Goal: Communication & Community: Participate in discussion

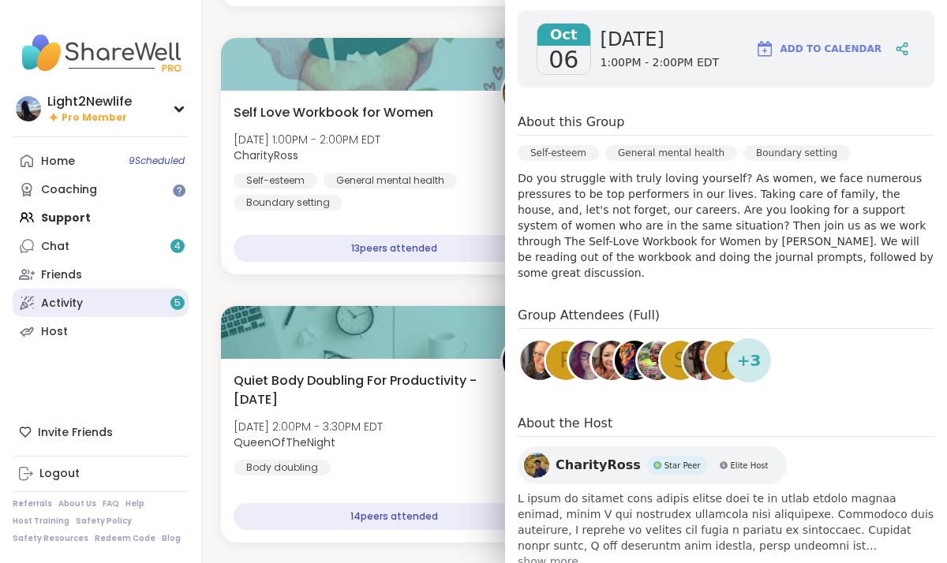
click at [64, 307] on div "Activity 5" at bounding box center [62, 304] width 42 height 16
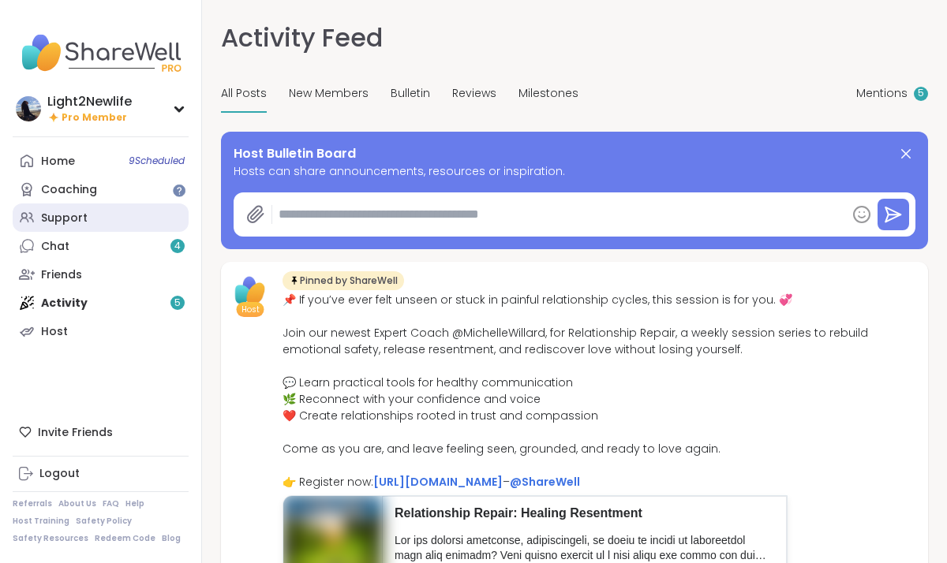
click at [57, 220] on div "Support" at bounding box center [64, 219] width 47 height 16
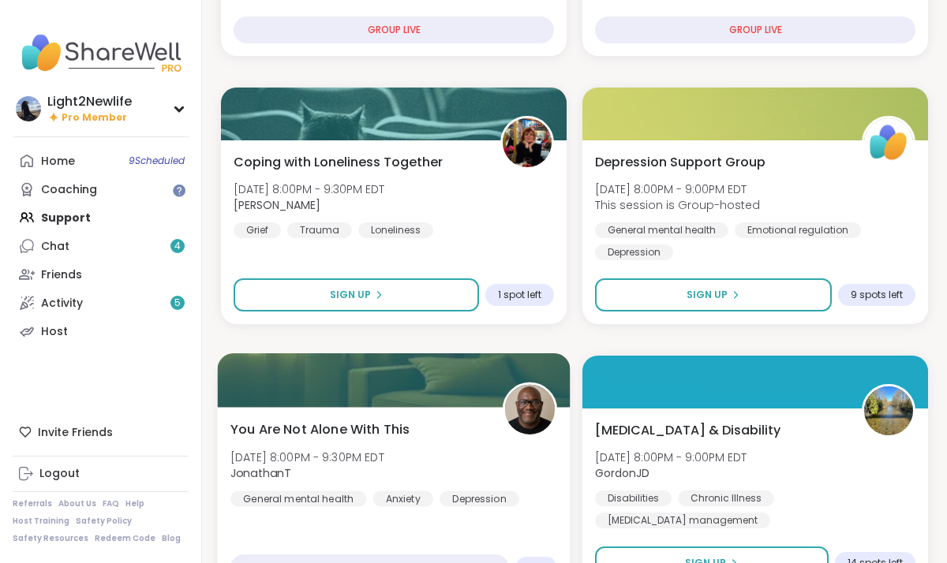
scroll to position [671, 0]
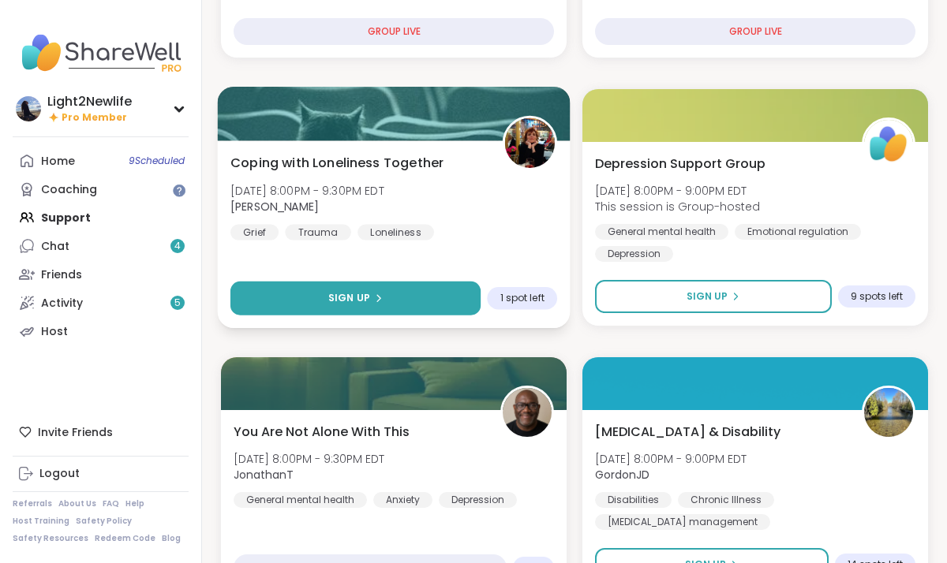
click at [449, 296] on button "Sign Up" at bounding box center [355, 299] width 250 height 34
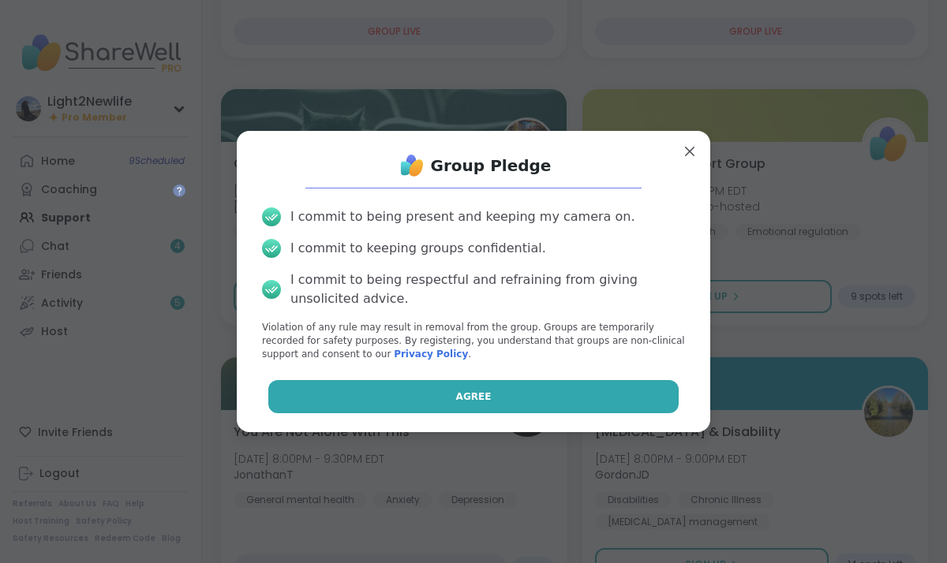
click at [412, 401] on button "Agree" at bounding box center [473, 396] width 411 height 33
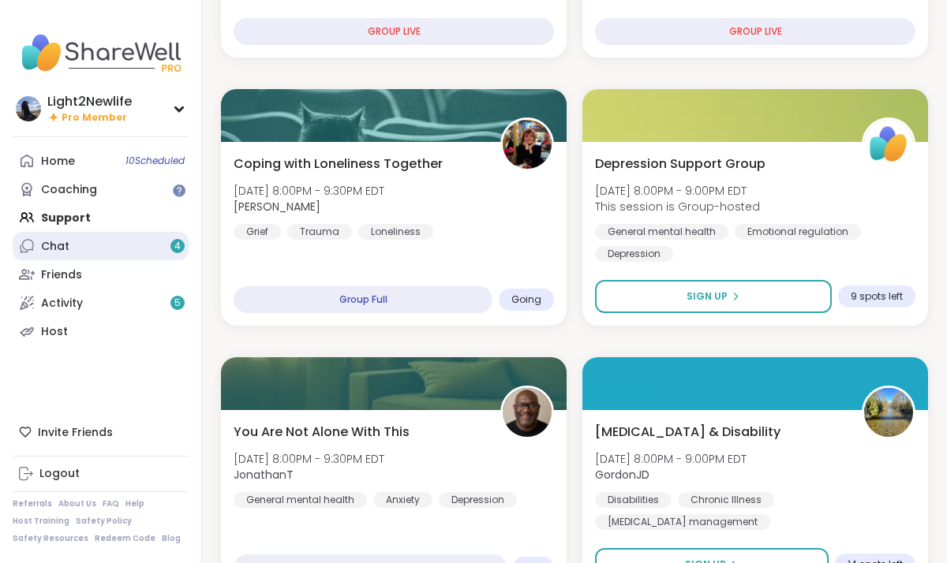
click at [73, 254] on link "Chat 4" at bounding box center [101, 246] width 176 height 28
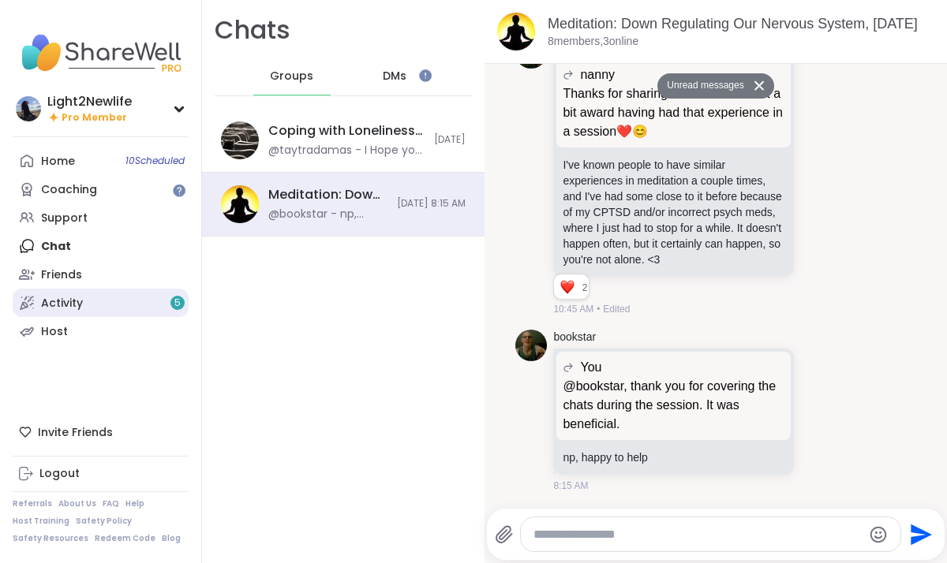
click at [178, 304] on span "5" at bounding box center [177, 303] width 6 height 13
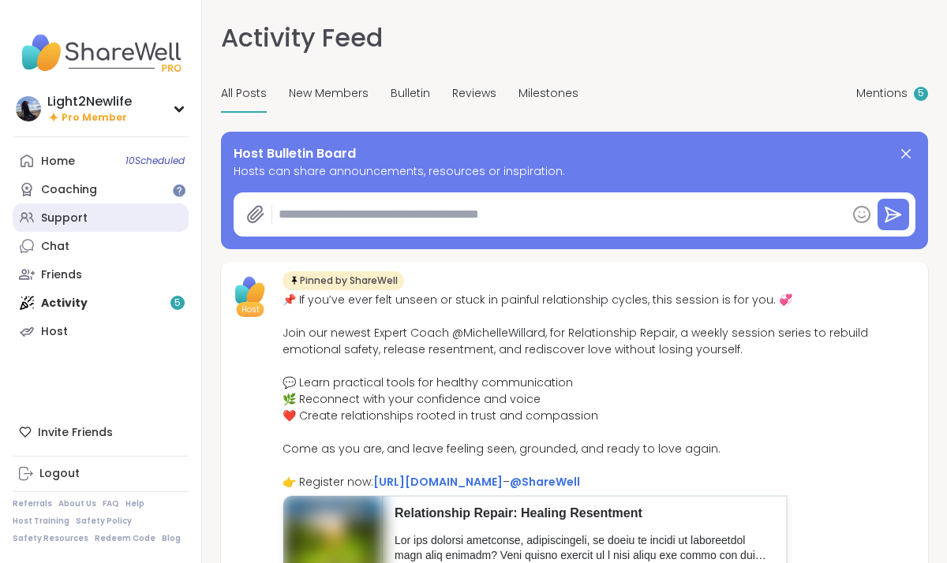
type textarea "*"
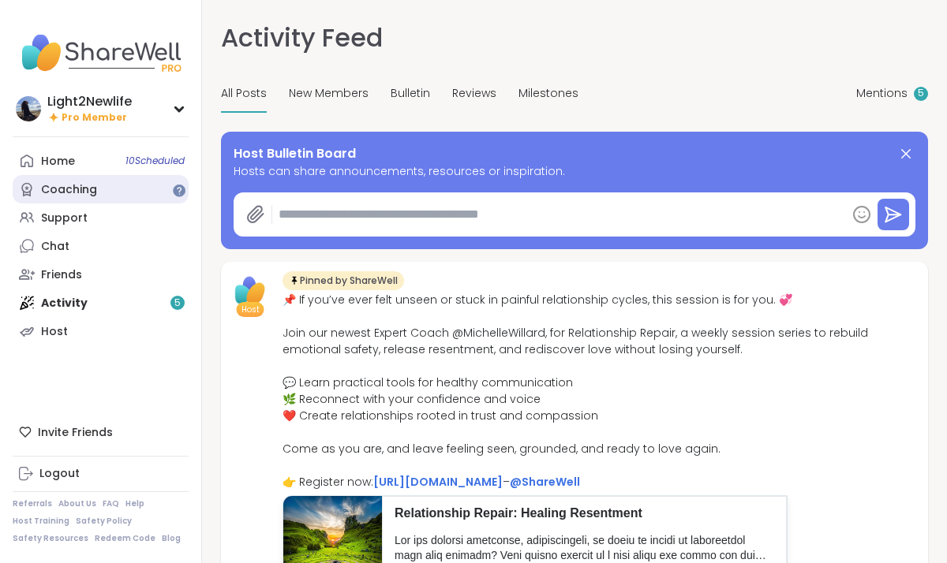
click at [58, 194] on div "Coaching" at bounding box center [69, 190] width 56 height 16
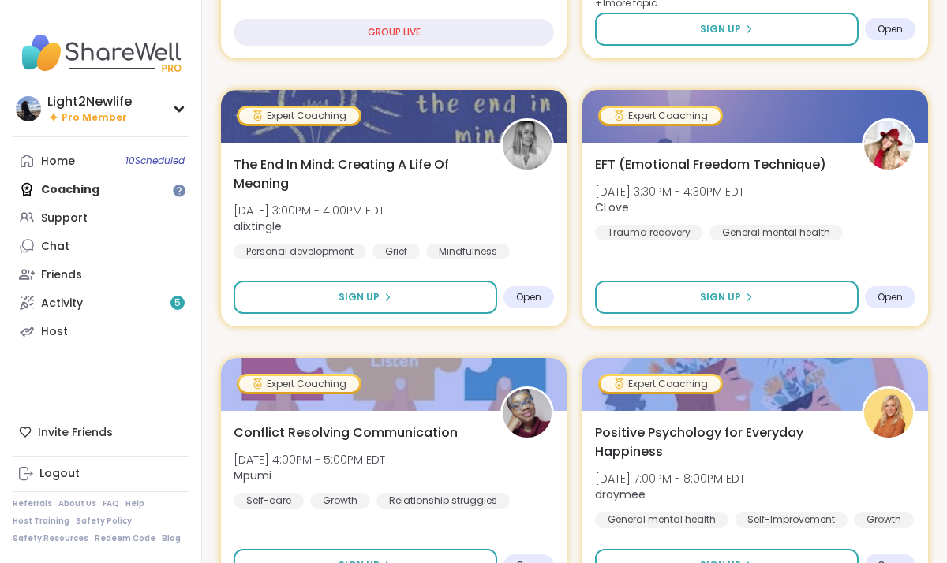
scroll to position [454, 0]
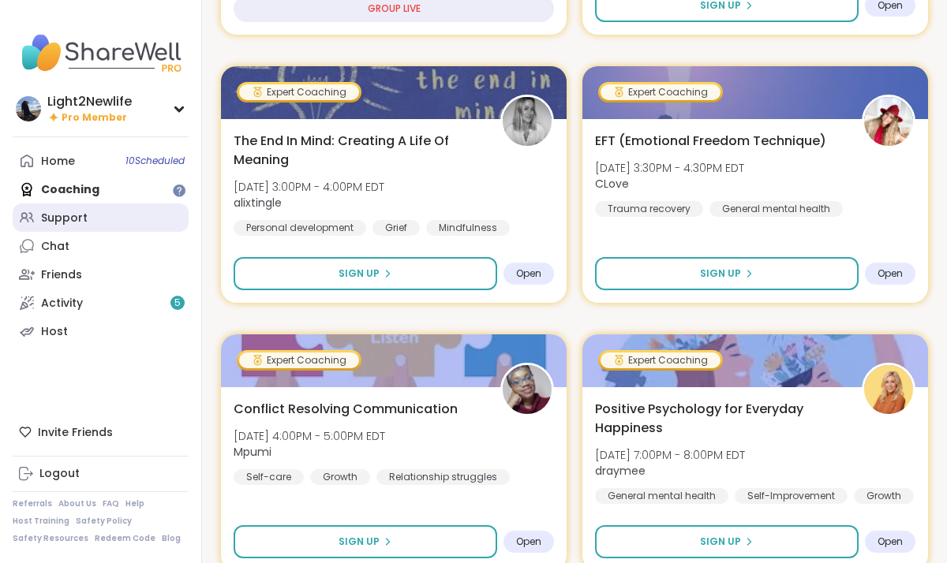
click at [71, 216] on div "Support" at bounding box center [64, 219] width 47 height 16
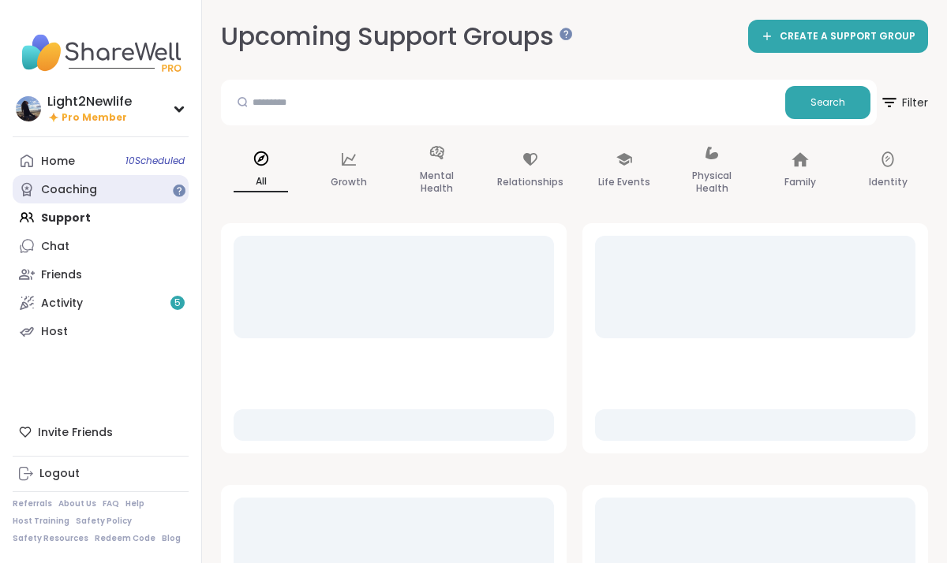
click at [94, 191] on div "Coaching" at bounding box center [69, 190] width 56 height 16
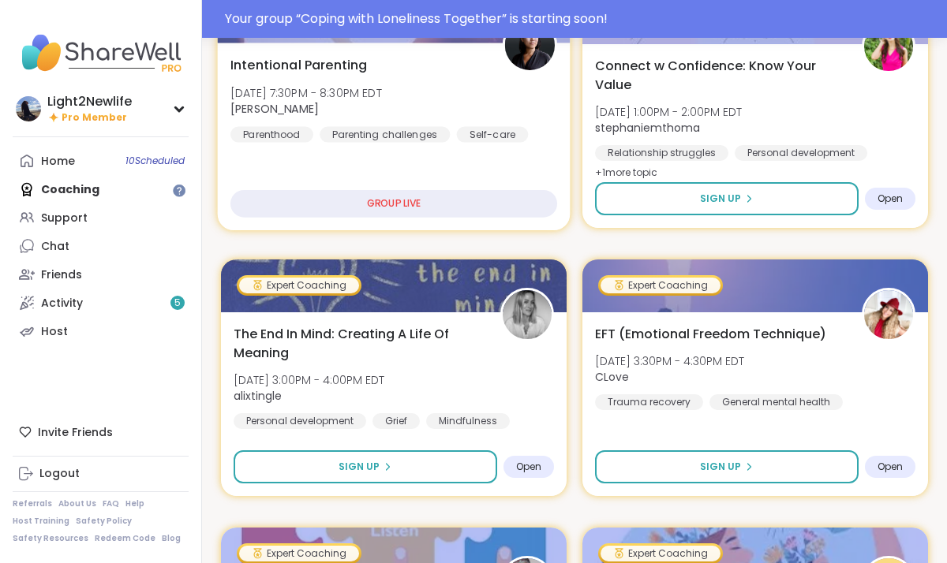
scroll to position [205, 0]
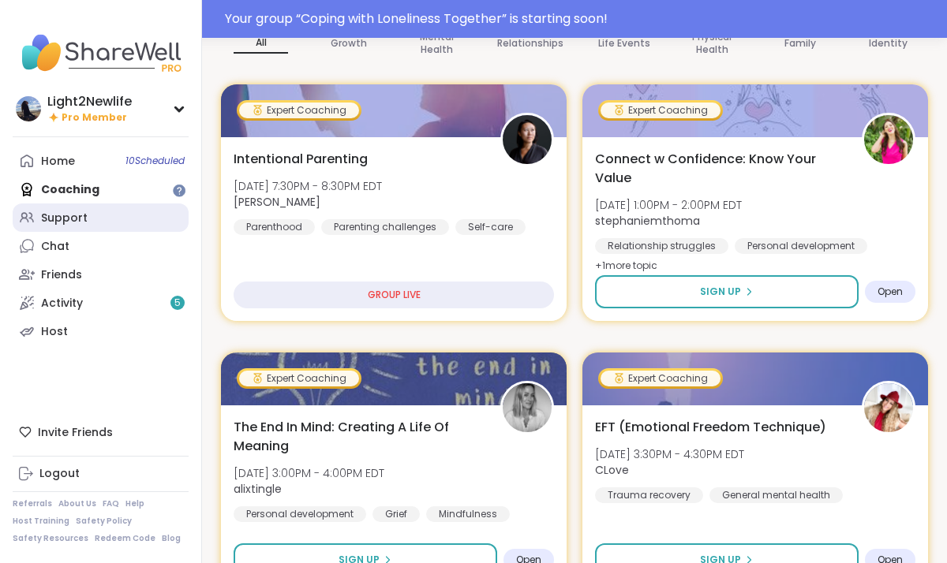
click at [72, 215] on div "Support" at bounding box center [64, 219] width 47 height 16
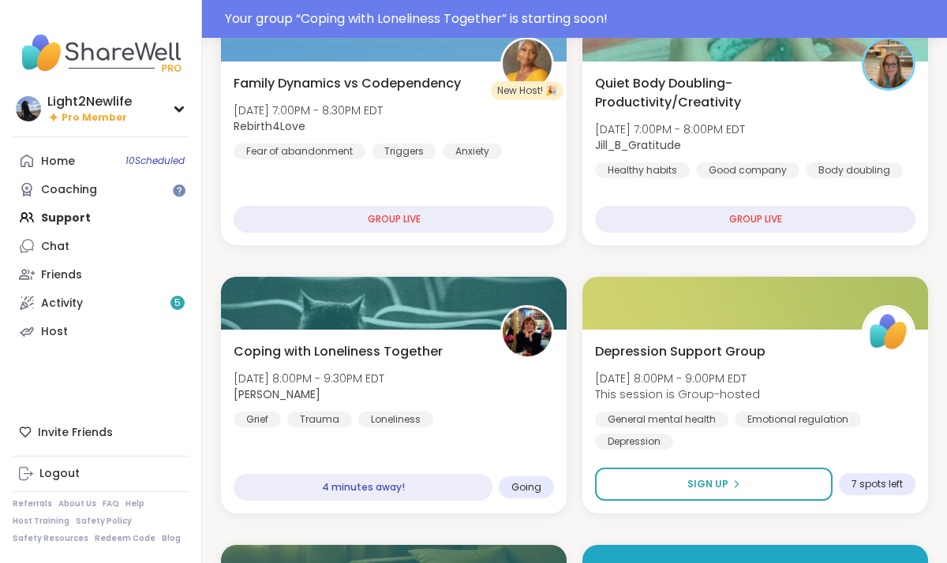
scroll to position [541, 0]
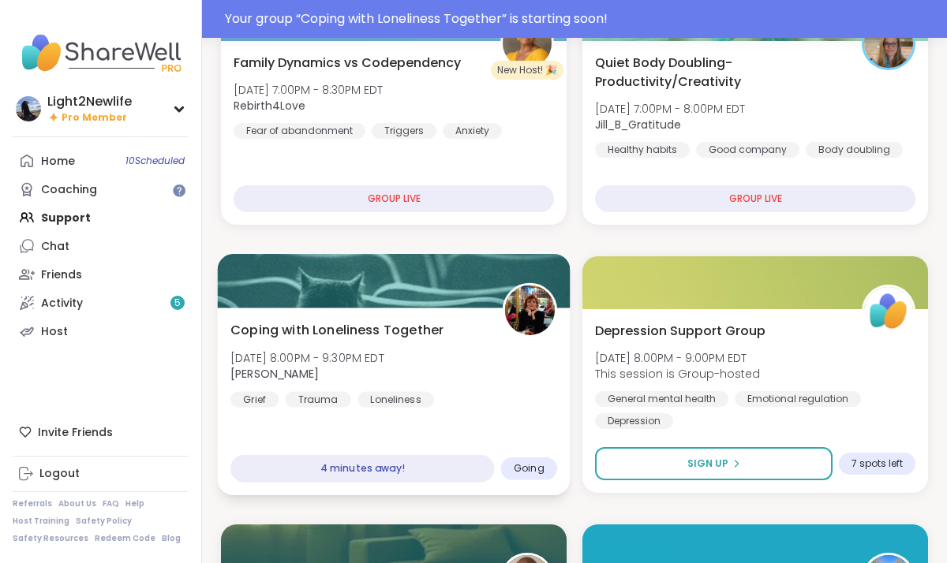
click at [514, 430] on div "Coping with Loneliness Together Tue, Oct 07 | 8:00PM - 9:30PM EDT Judy Grief Tr…" at bounding box center [394, 402] width 353 height 188
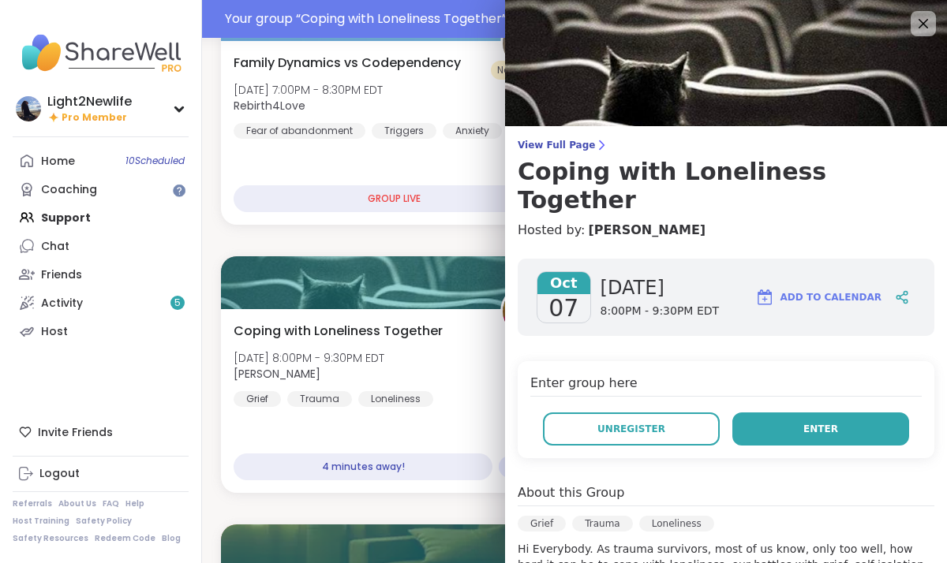
click at [780, 413] on button "Enter" at bounding box center [820, 429] width 177 height 33
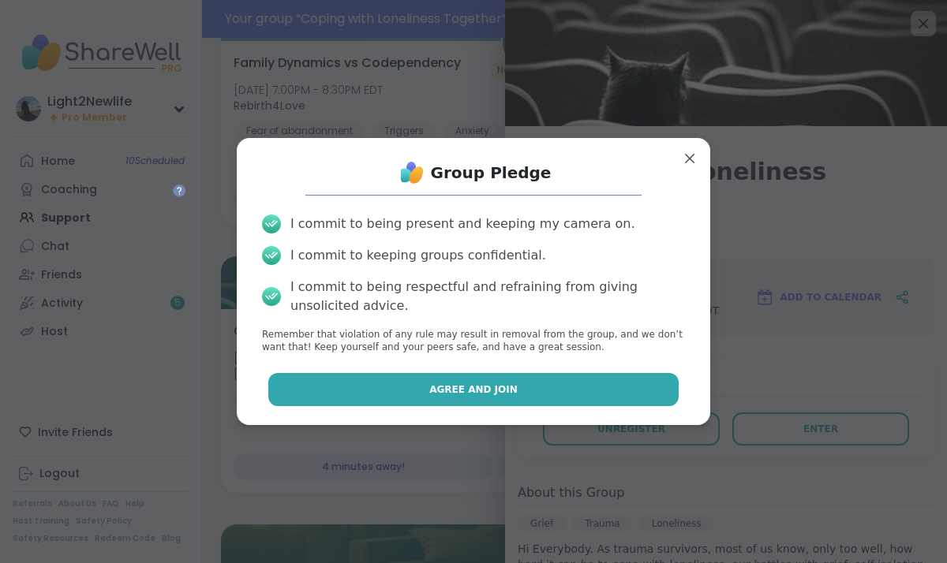
click at [543, 393] on button "Agree and Join" at bounding box center [473, 389] width 411 height 33
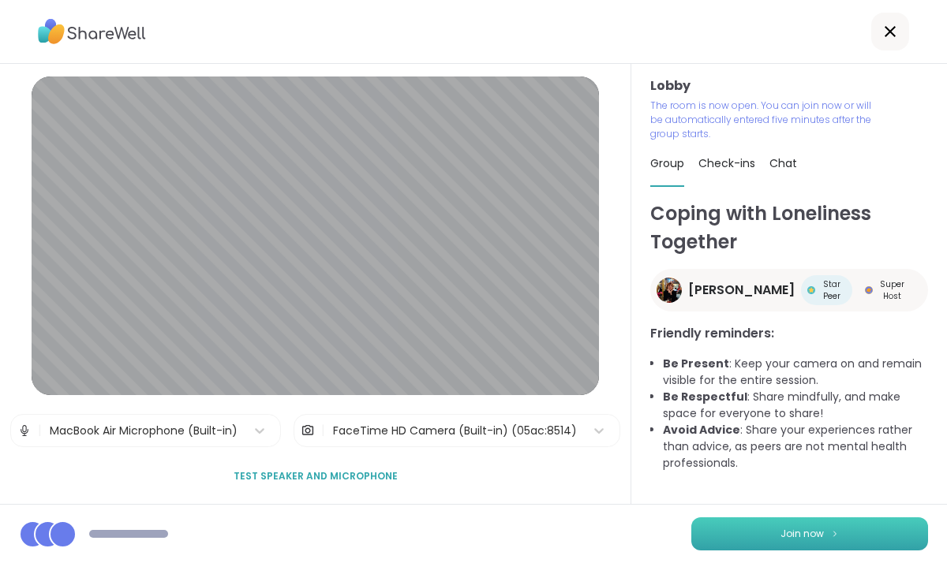
click at [801, 528] on span "Join now" at bounding box center [801, 534] width 43 height 14
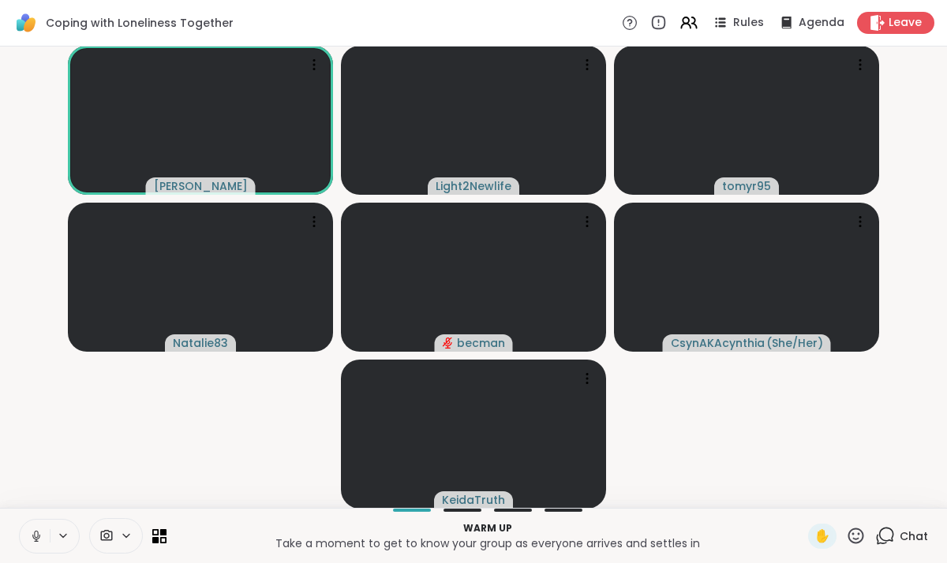
click at [29, 532] on icon at bounding box center [36, 536] width 14 height 14
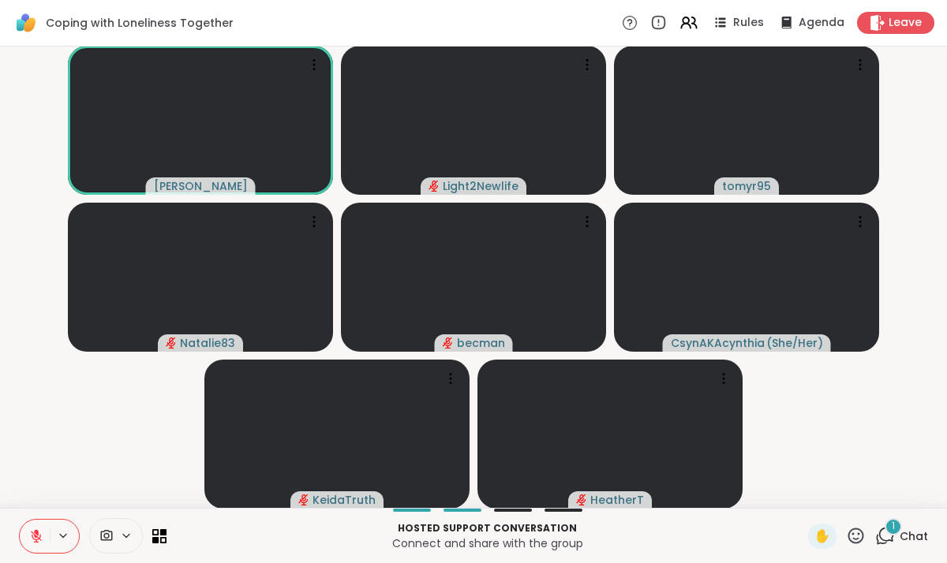
click at [29, 532] on icon at bounding box center [36, 536] width 14 height 14
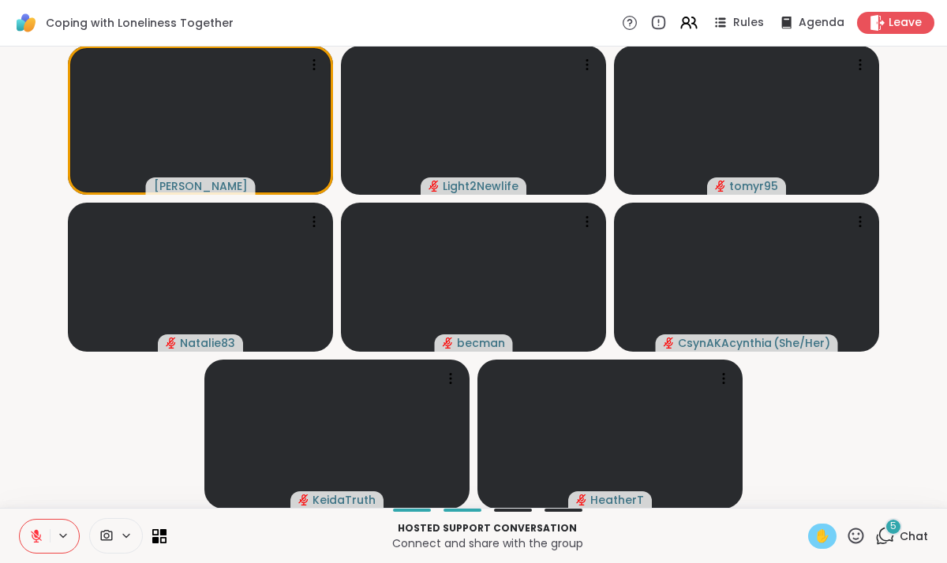
click at [827, 541] on span "✋" at bounding box center [822, 536] width 16 height 19
click at [36, 537] on icon at bounding box center [36, 536] width 11 height 11
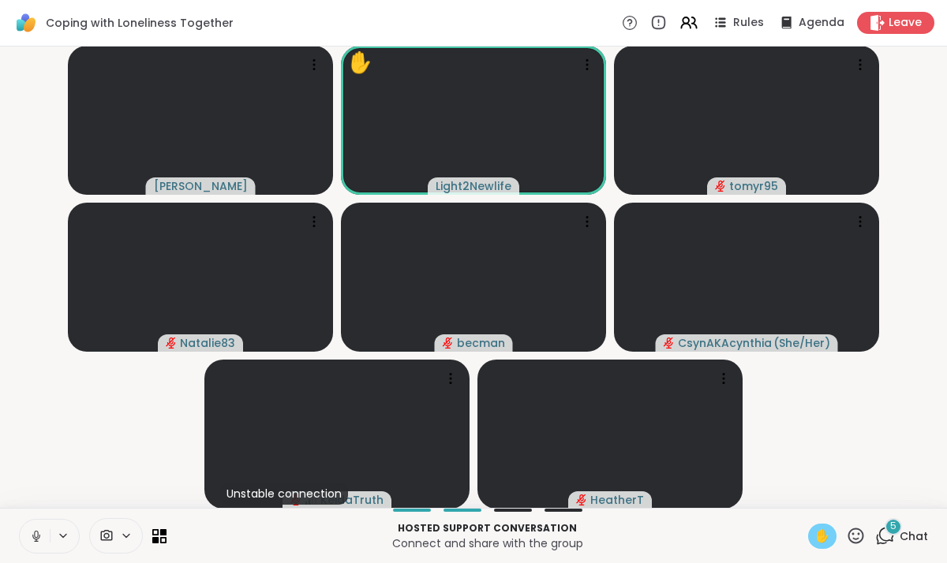
click at [832, 538] on div "✋" at bounding box center [822, 536] width 28 height 25
click at [38, 531] on icon at bounding box center [36, 536] width 14 height 14
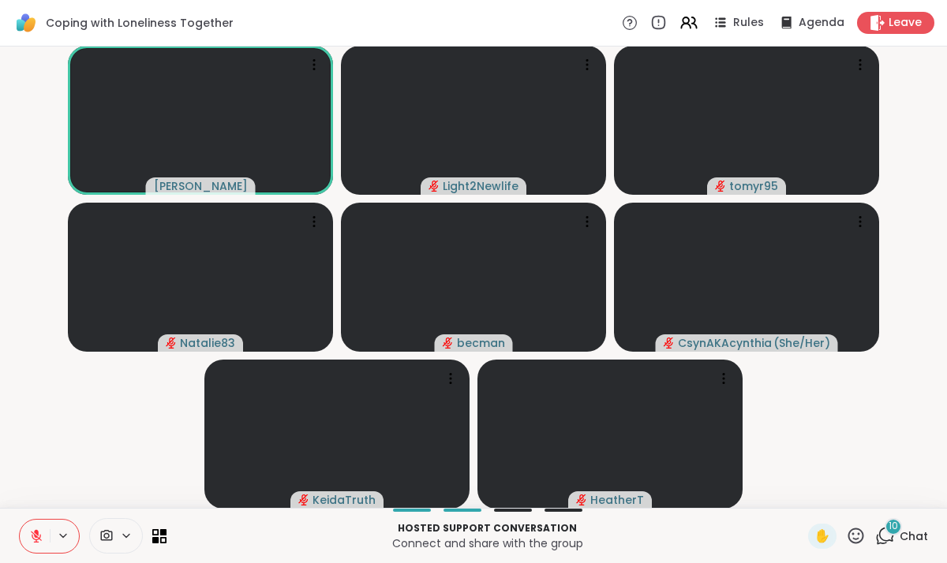
click at [38, 536] on icon at bounding box center [36, 536] width 14 height 14
click at [40, 538] on icon at bounding box center [36, 536] width 14 height 14
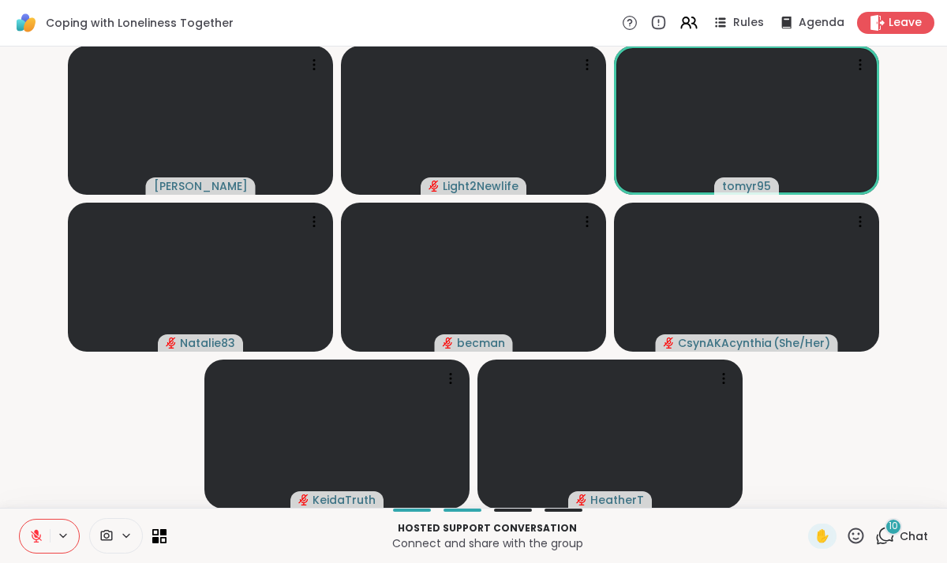
click at [884, 535] on icon at bounding box center [885, 536] width 20 height 20
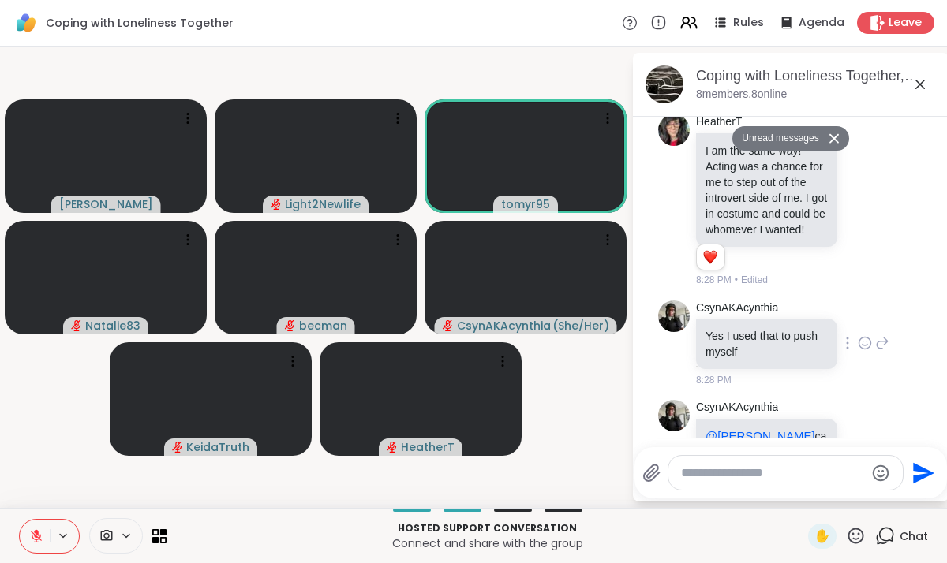
scroll to position [1001, 0]
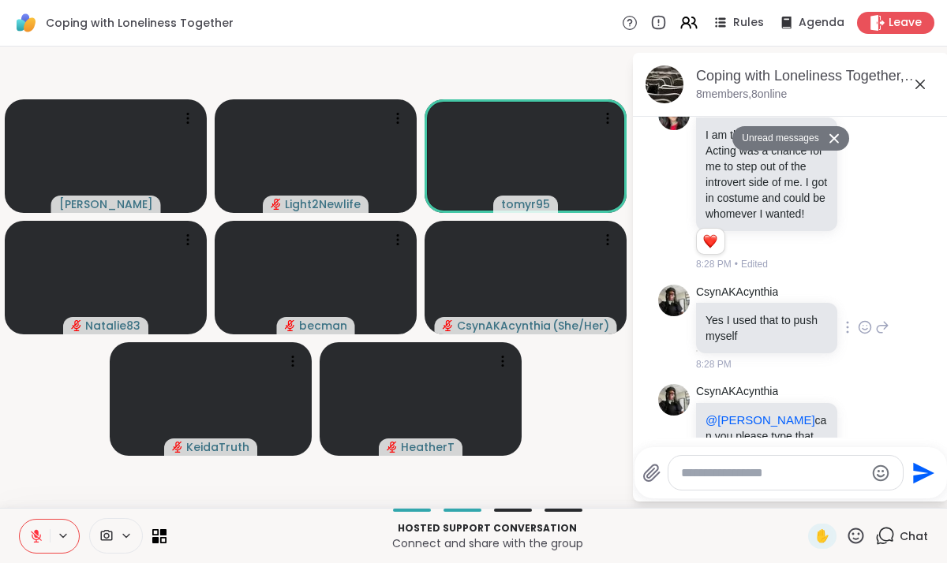
click at [879, 337] on icon at bounding box center [882, 327] width 14 height 19
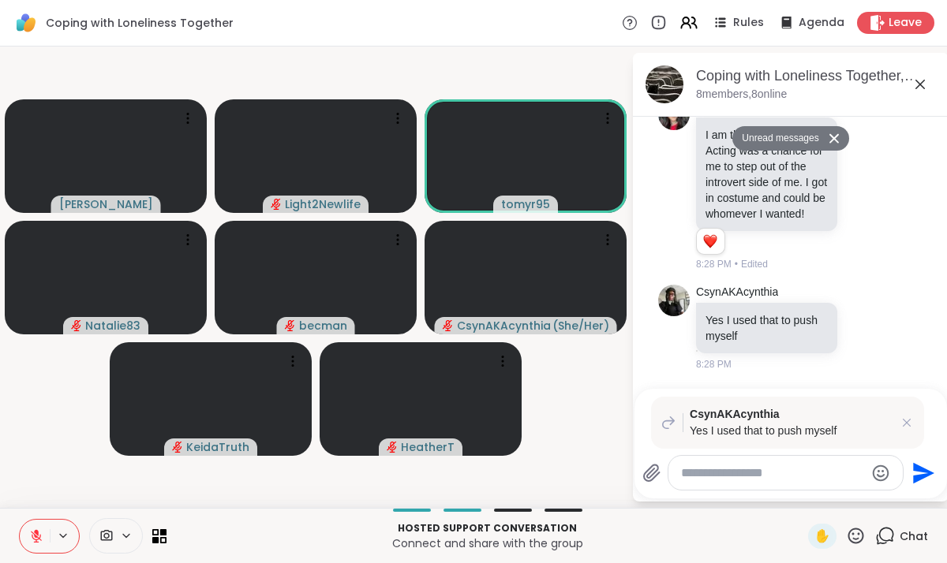
click at [720, 470] on textarea "Type your message" at bounding box center [773, 474] width 184 height 16
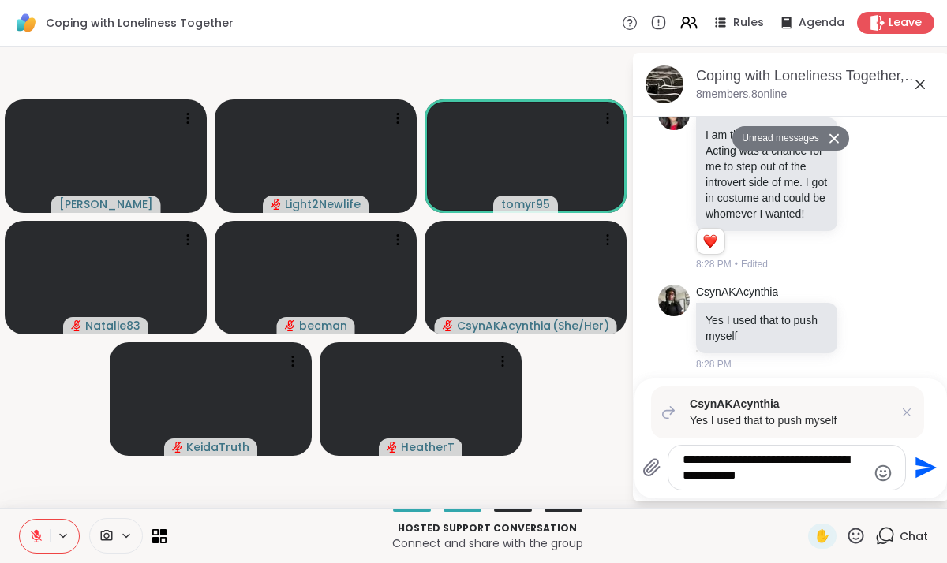
type textarea "**********"
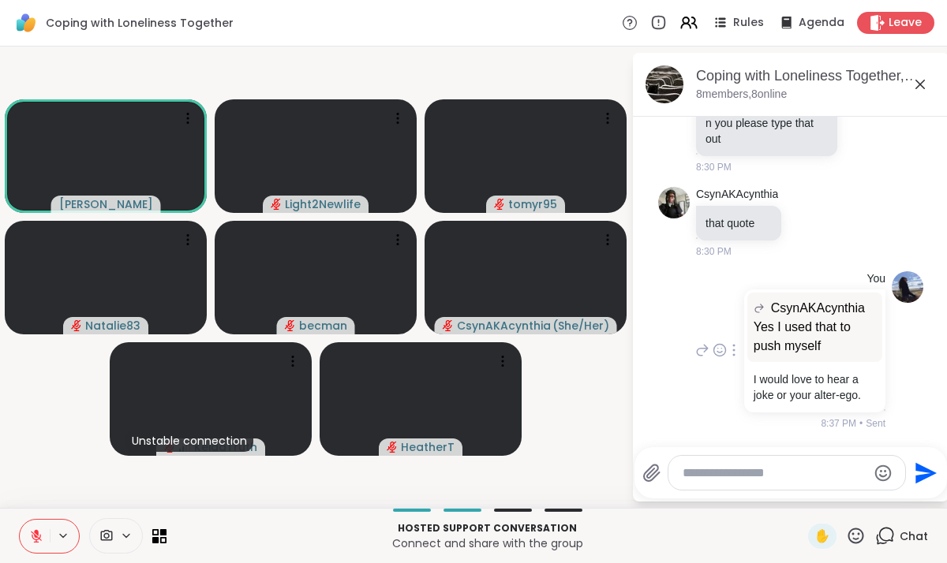
scroll to position [1498, 0]
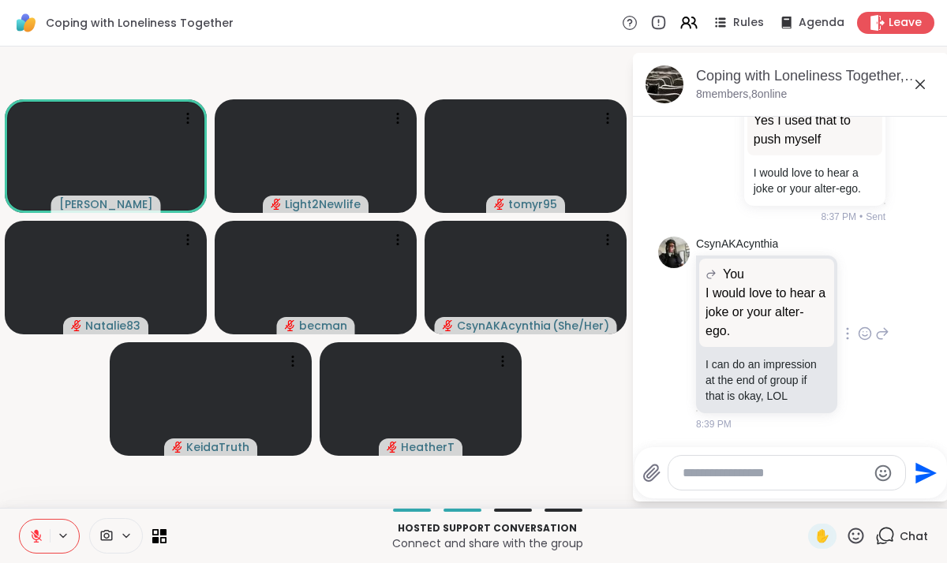
click at [881, 335] on icon at bounding box center [882, 333] width 14 height 19
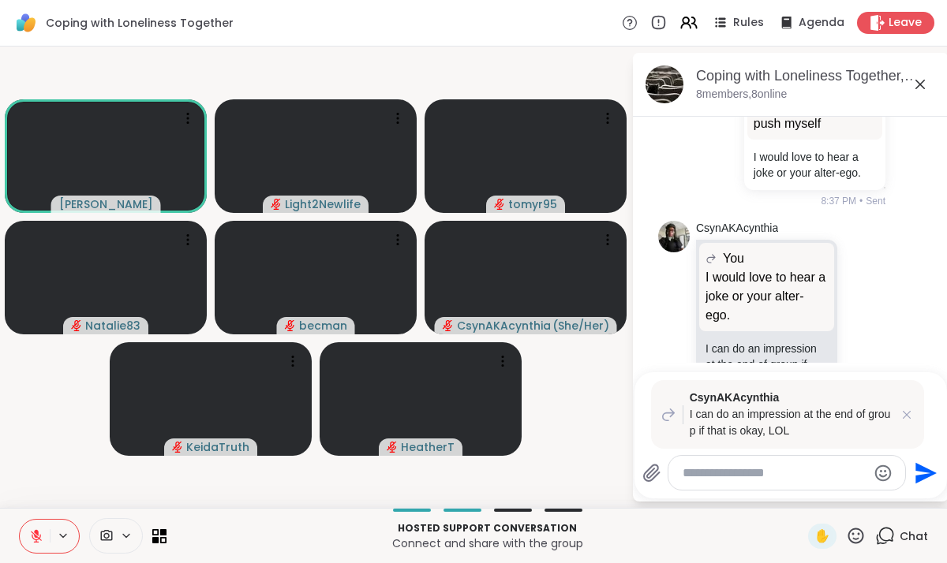
click at [737, 473] on textarea "Type your message" at bounding box center [775, 474] width 184 height 16
type textarea "**********"
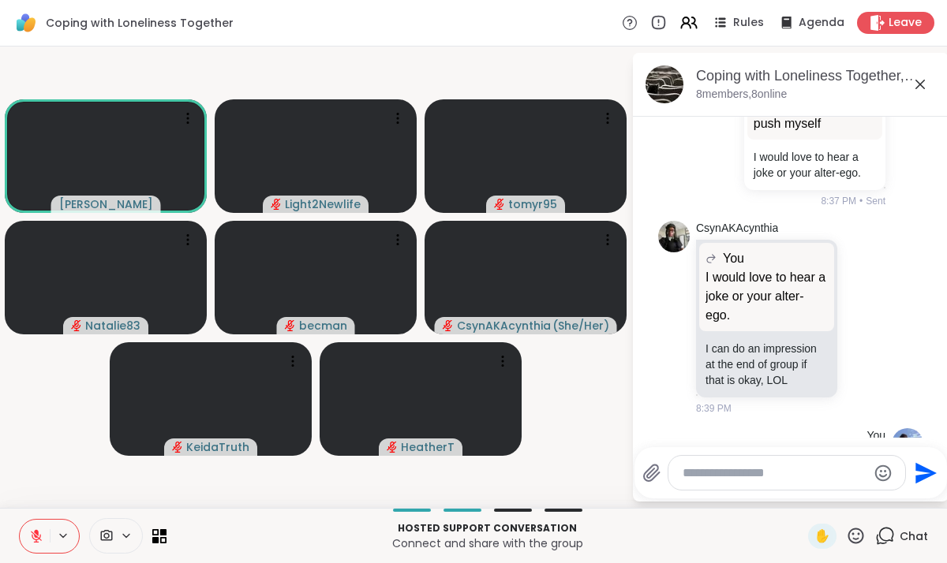
scroll to position [1674, 0]
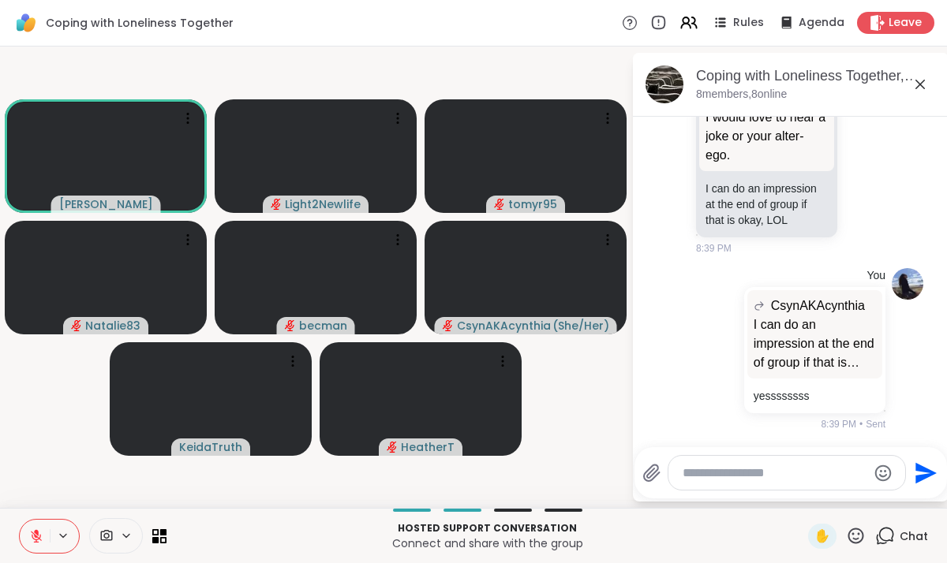
click at [919, 90] on icon at bounding box center [920, 84] width 19 height 19
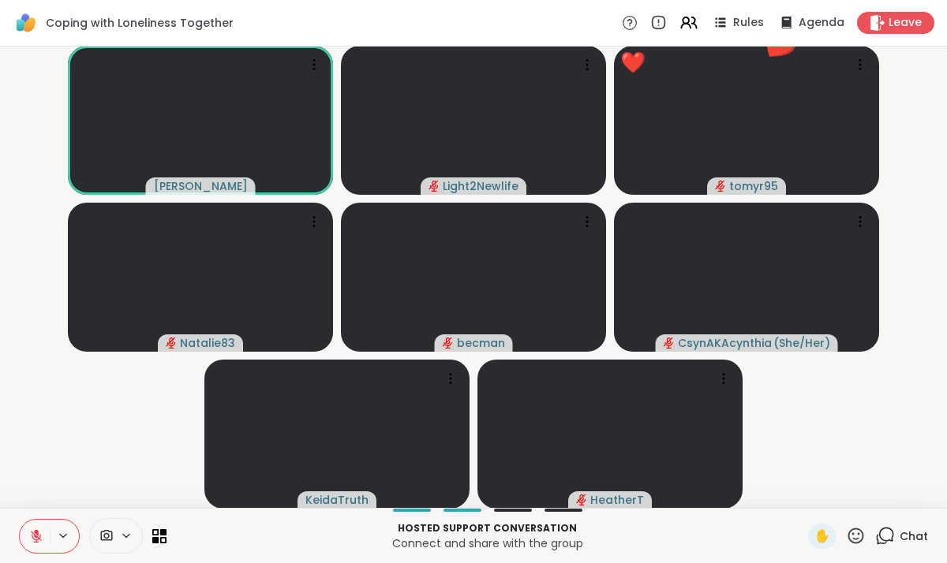
click at [43, 533] on icon at bounding box center [36, 536] width 14 height 14
click at [40, 538] on icon at bounding box center [36, 536] width 14 height 14
click at [366, 377] on video at bounding box center [336, 434] width 265 height 149
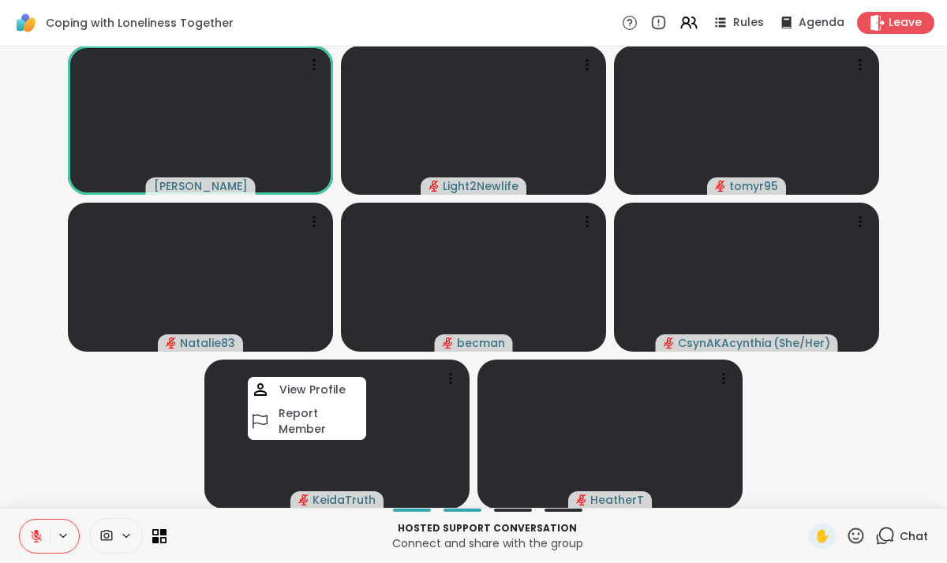
click at [38, 544] on button at bounding box center [35, 536] width 30 height 33
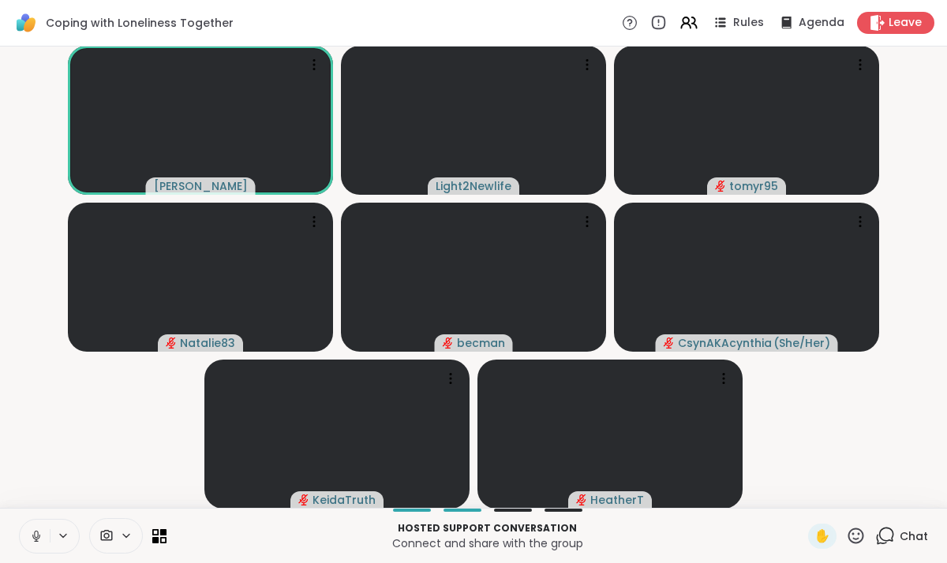
click at [32, 537] on icon at bounding box center [36, 536] width 8 height 5
click at [32, 537] on icon at bounding box center [36, 536] width 11 height 11
click at [36, 534] on icon at bounding box center [36, 536] width 14 height 14
click at [30, 537] on icon at bounding box center [34, 536] width 14 height 14
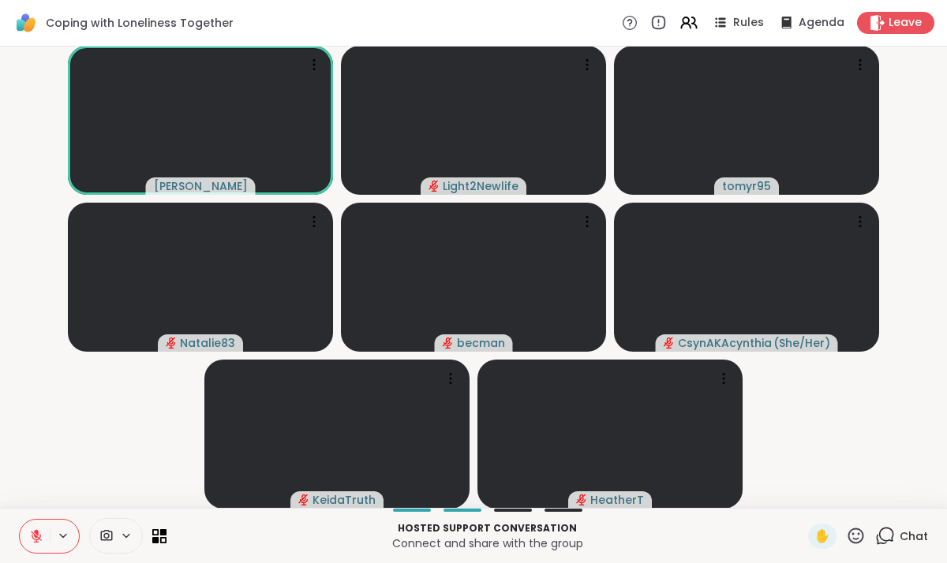
click at [897, 536] on div "Chat" at bounding box center [901, 536] width 53 height 25
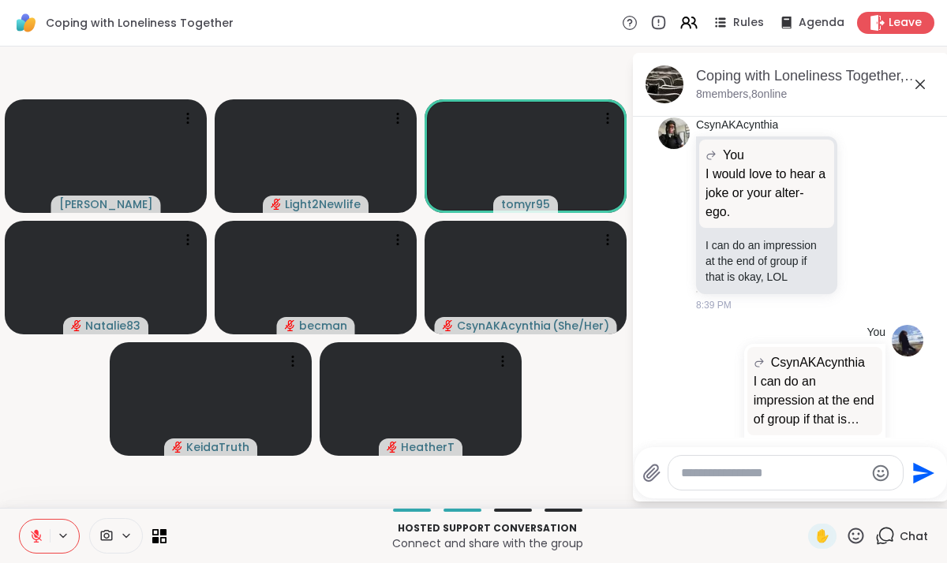
scroll to position [1658, 0]
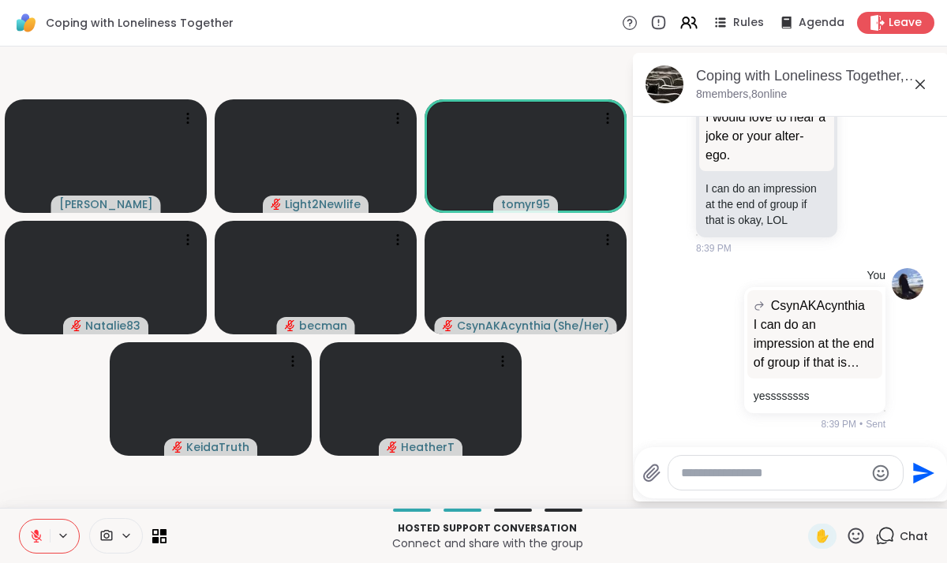
click at [918, 84] on icon at bounding box center [920, 84] width 19 height 19
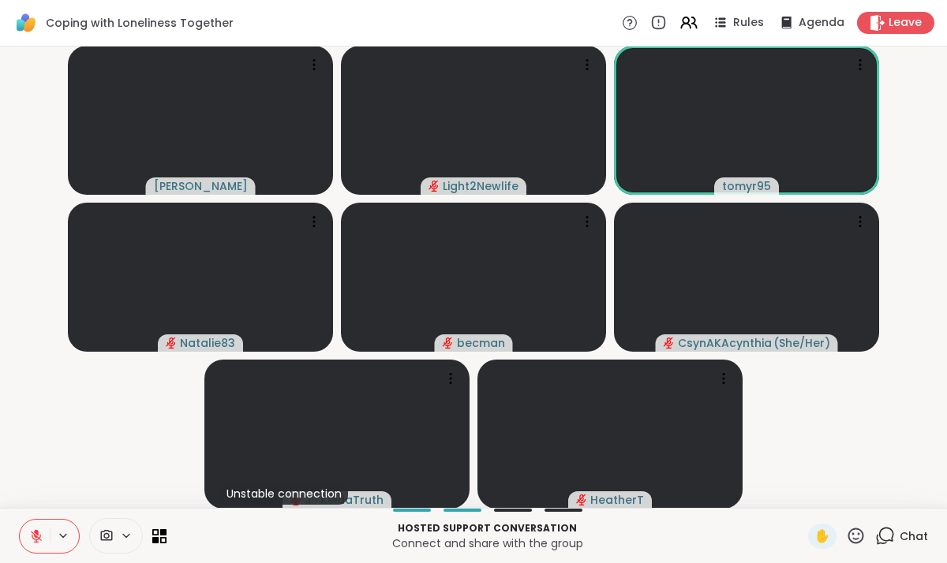
click at [30, 539] on icon at bounding box center [36, 536] width 14 height 14
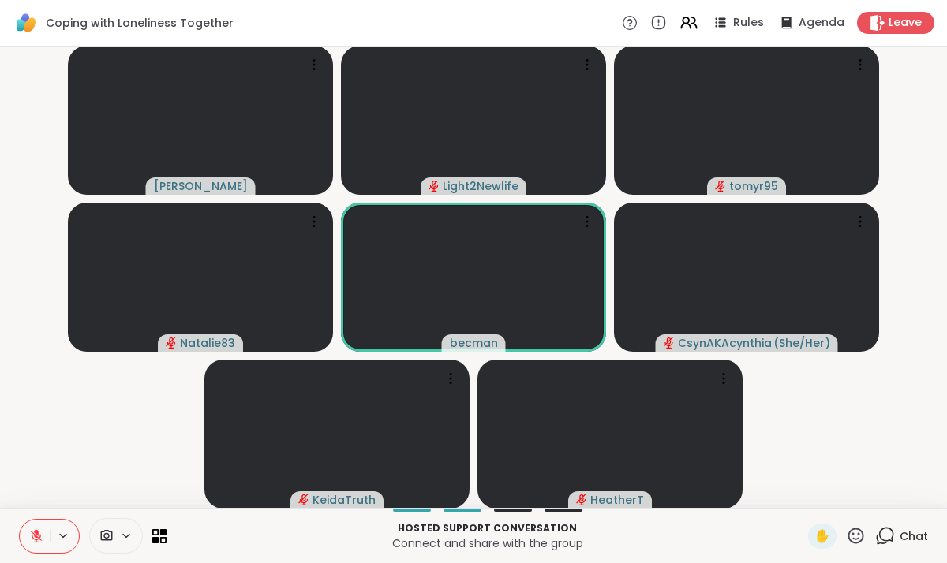
click at [900, 537] on div "Chat" at bounding box center [901, 536] width 53 height 25
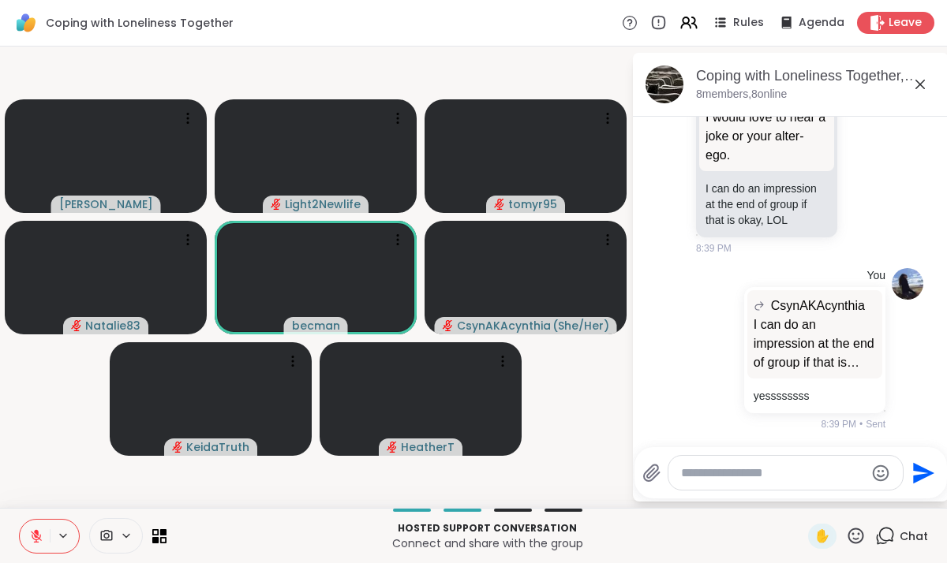
click at [918, 84] on icon at bounding box center [920, 84] width 19 height 19
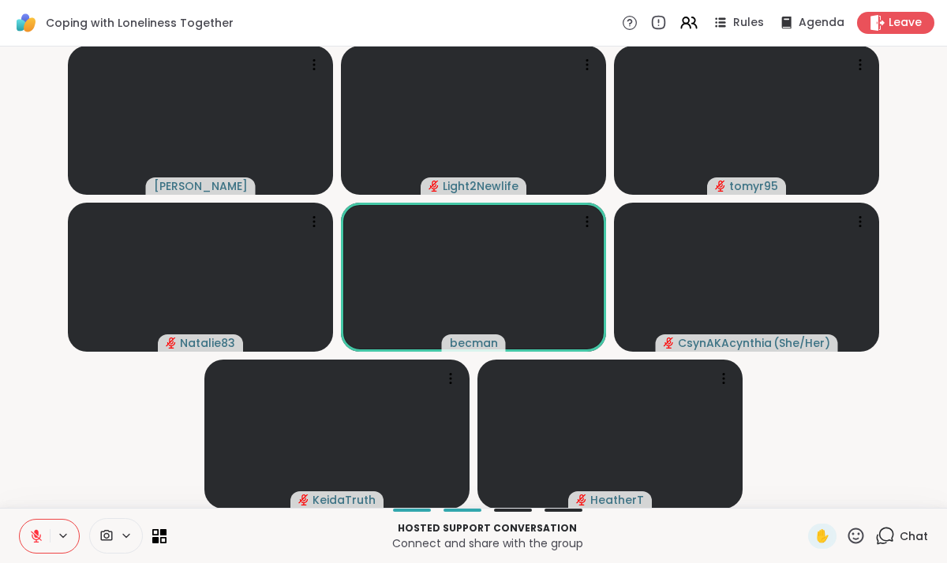
click at [907, 539] on span "Chat" at bounding box center [914, 537] width 28 height 16
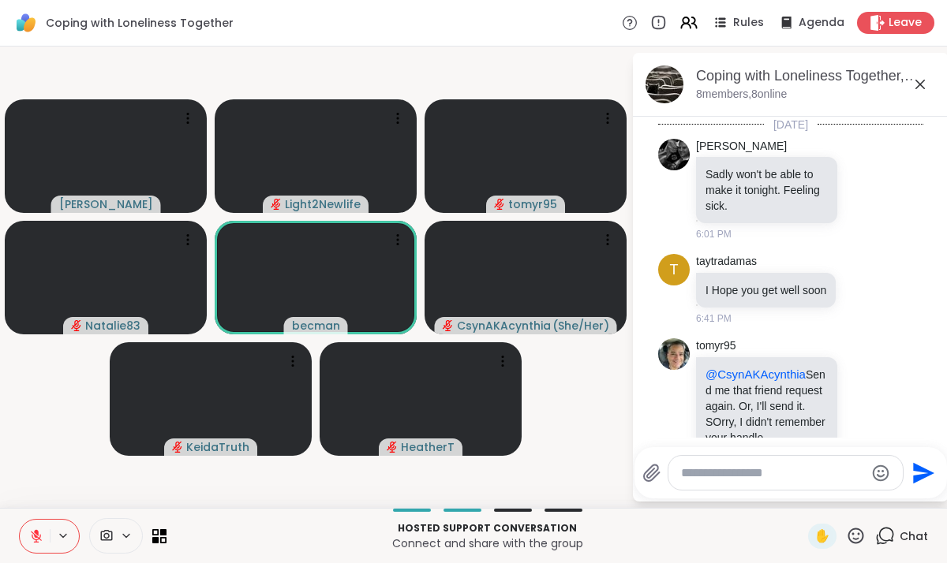
scroll to position [1659, 0]
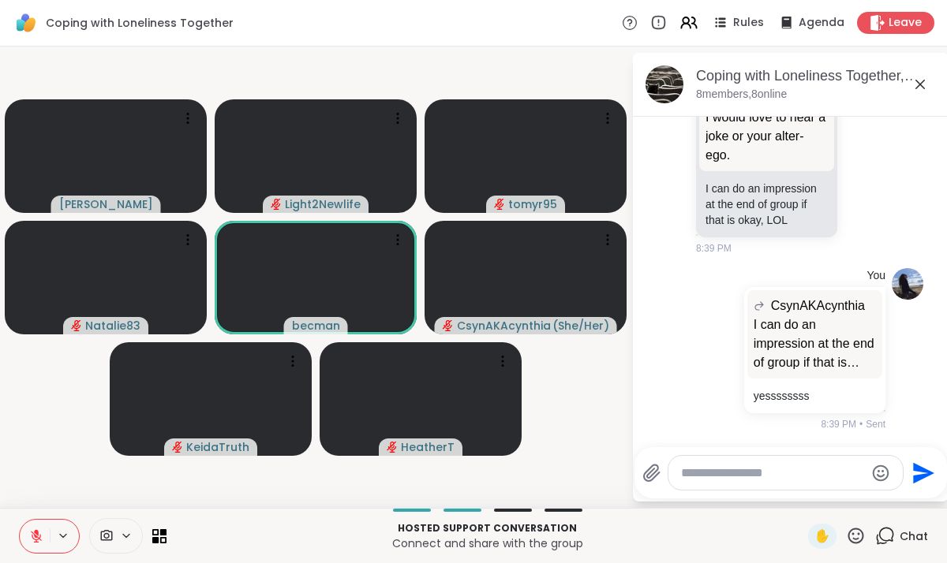
click at [721, 472] on textarea "Type your message" at bounding box center [773, 474] width 184 height 16
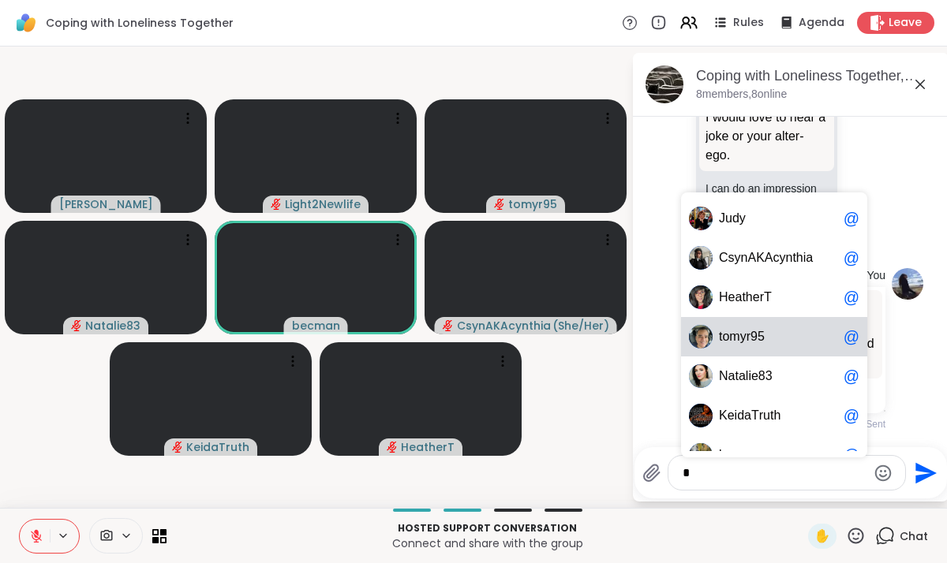
click at [713, 474] on textarea "*" at bounding box center [775, 474] width 184 height 16
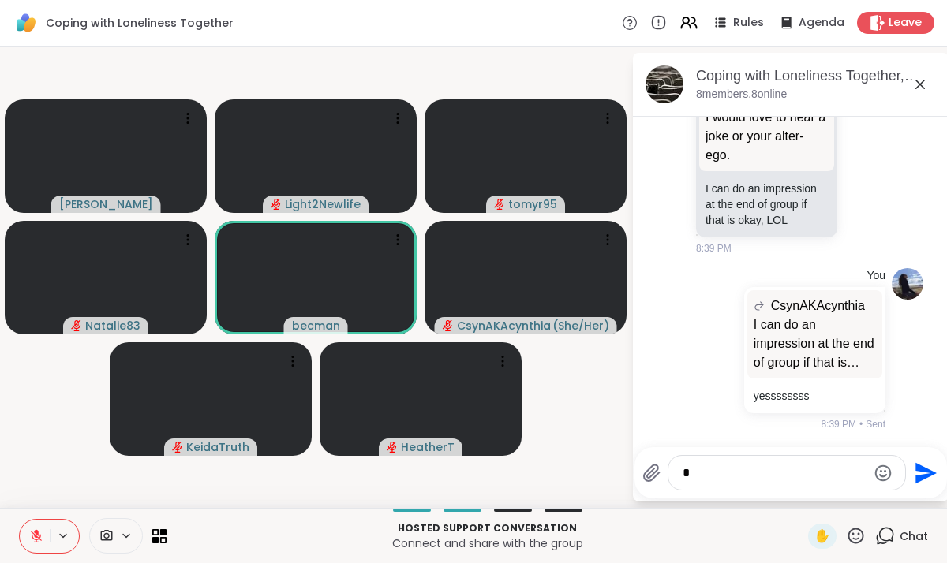
scroll to position [1658, 0]
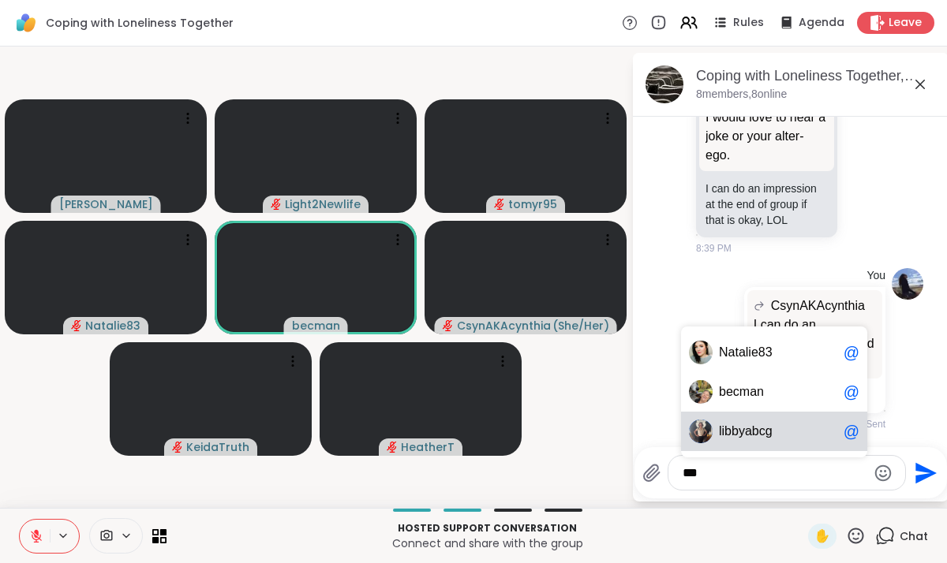
click at [743, 391] on span "cman" at bounding box center [748, 392] width 31 height 16
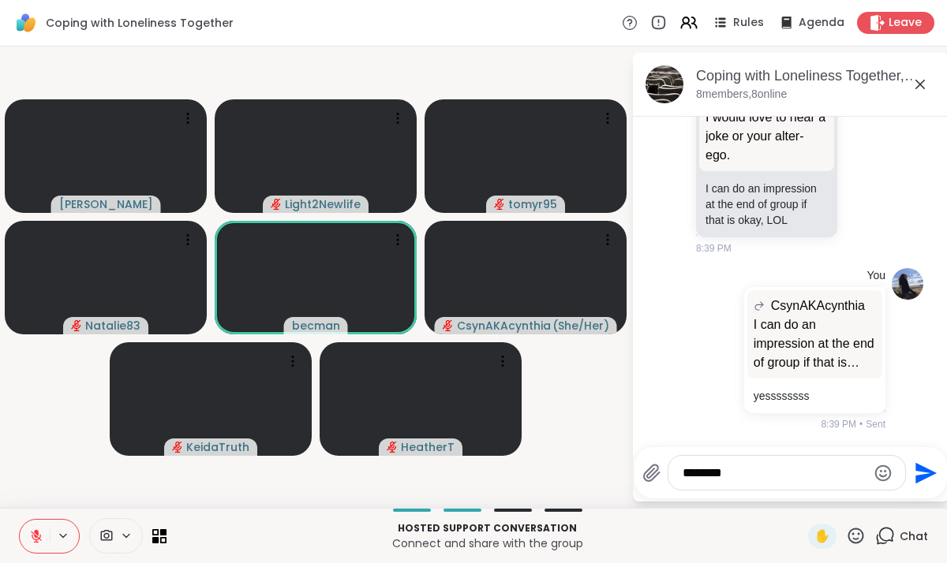
click at [754, 477] on textarea "*******" at bounding box center [775, 474] width 184 height 16
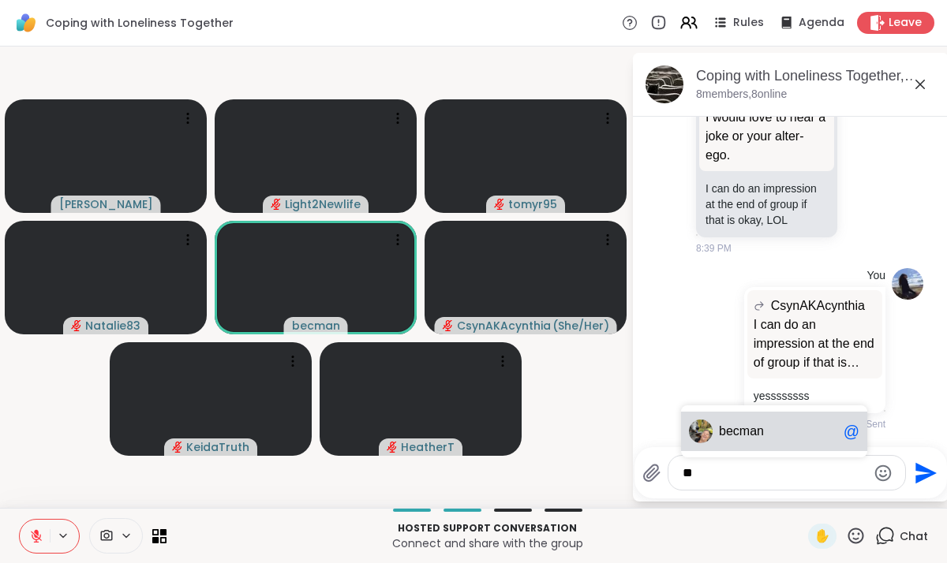
type textarea "*"
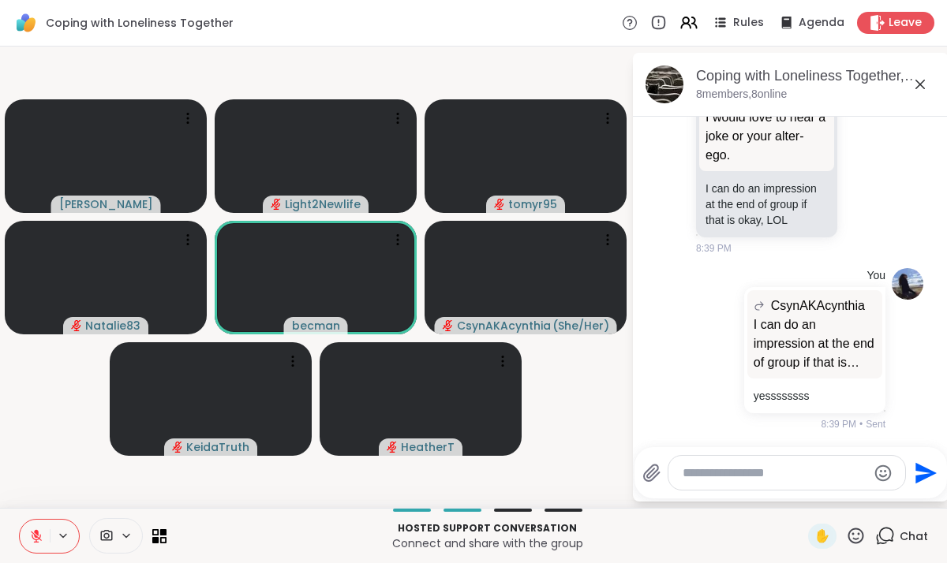
click at [918, 85] on icon at bounding box center [919, 84] width 9 height 9
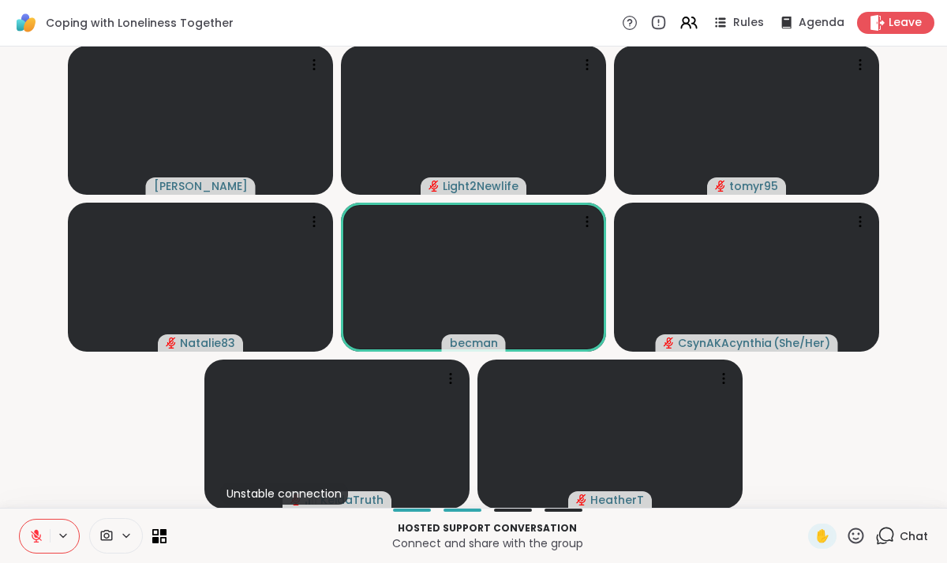
click at [902, 538] on span "Chat" at bounding box center [914, 537] width 28 height 16
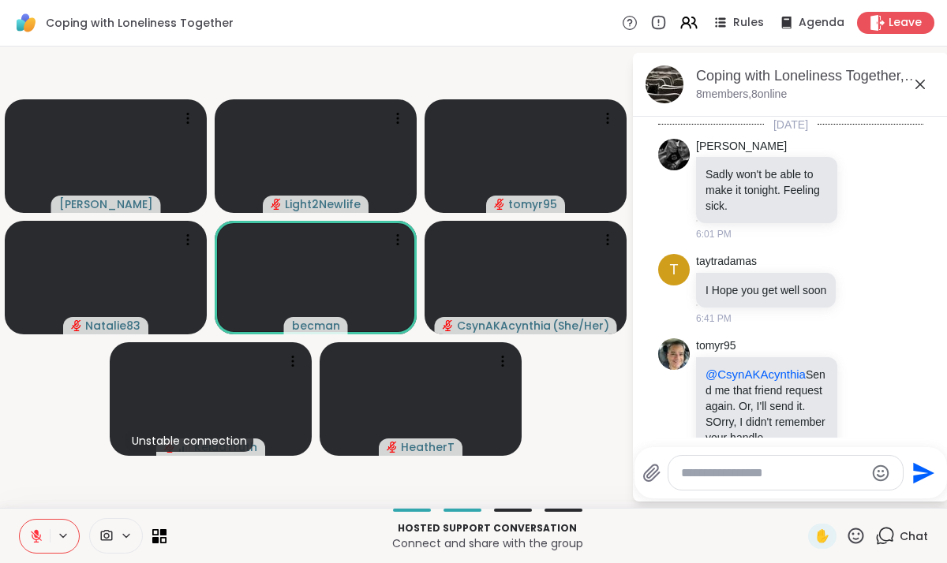
click at [709, 476] on textarea "Type your message" at bounding box center [773, 474] width 184 height 16
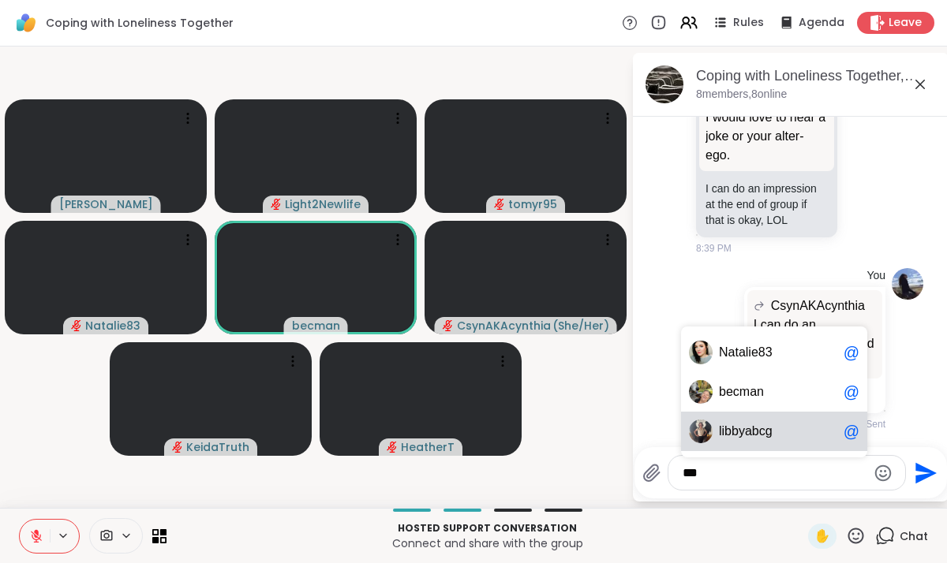
click at [741, 392] on span "cman" at bounding box center [748, 392] width 31 height 16
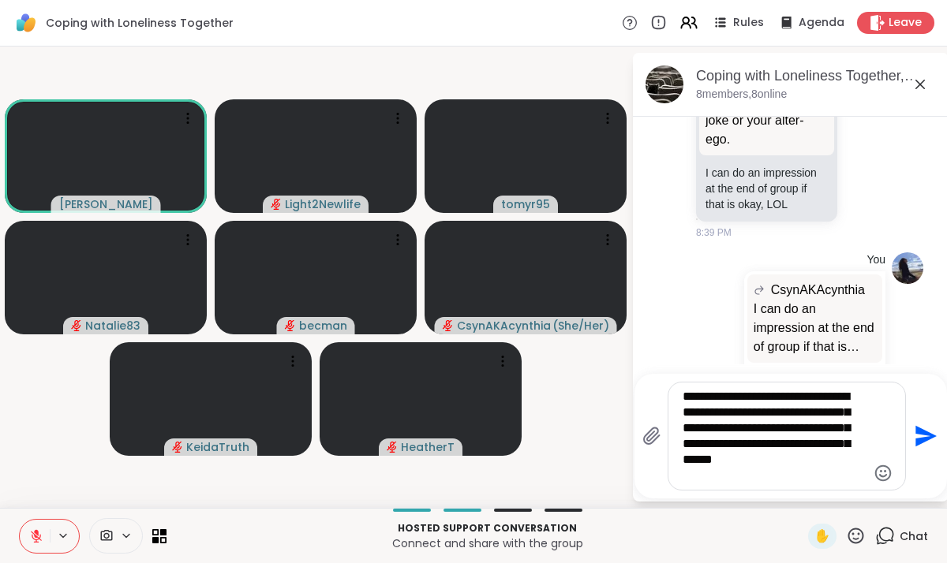
type textarea "**********"
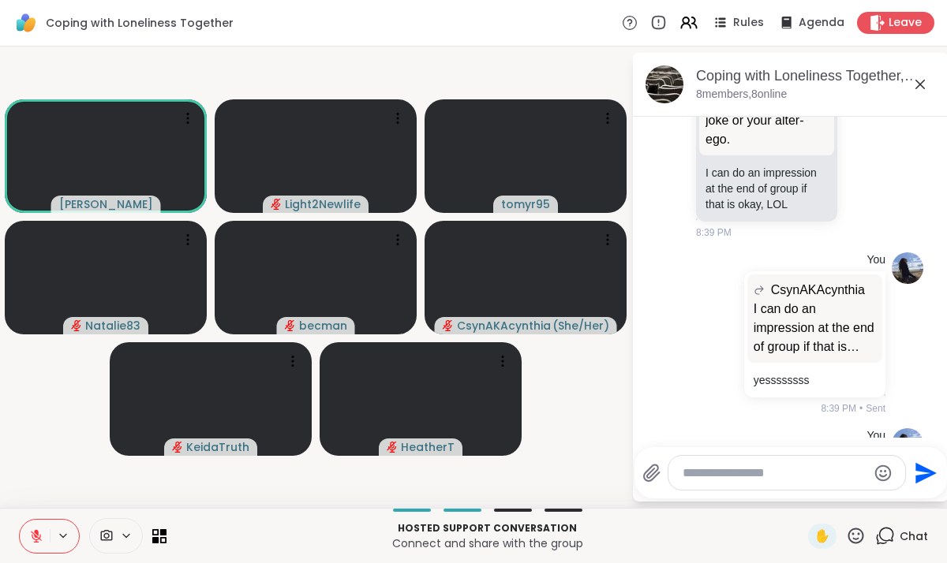
scroll to position [1837, 0]
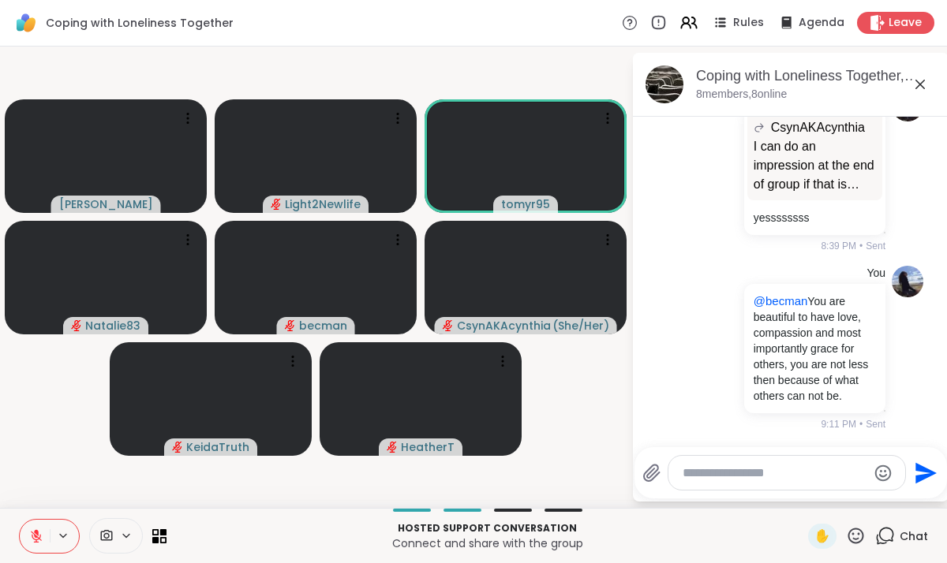
click at [922, 86] on icon at bounding box center [919, 84] width 9 height 9
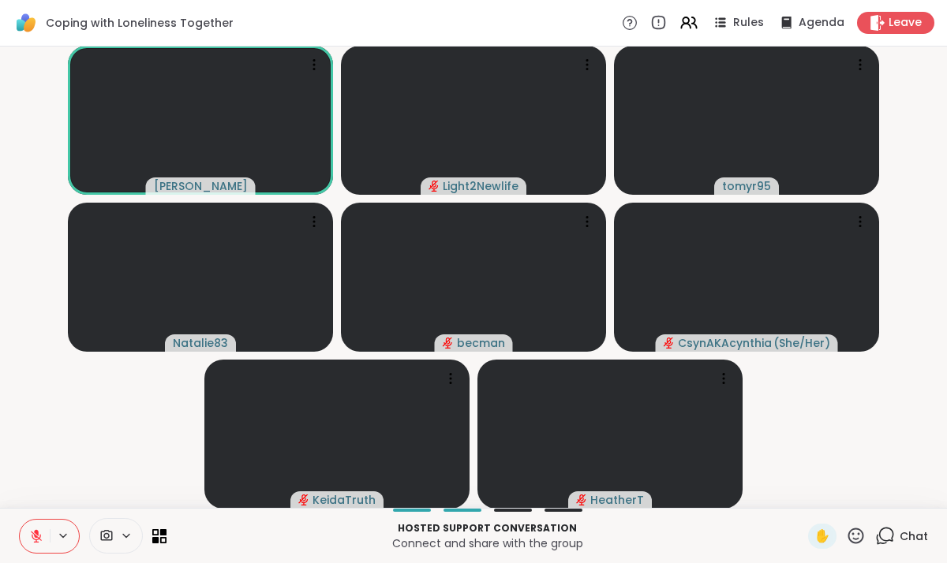
click at [43, 530] on button at bounding box center [35, 536] width 30 height 33
click at [35, 538] on icon at bounding box center [36, 536] width 14 height 14
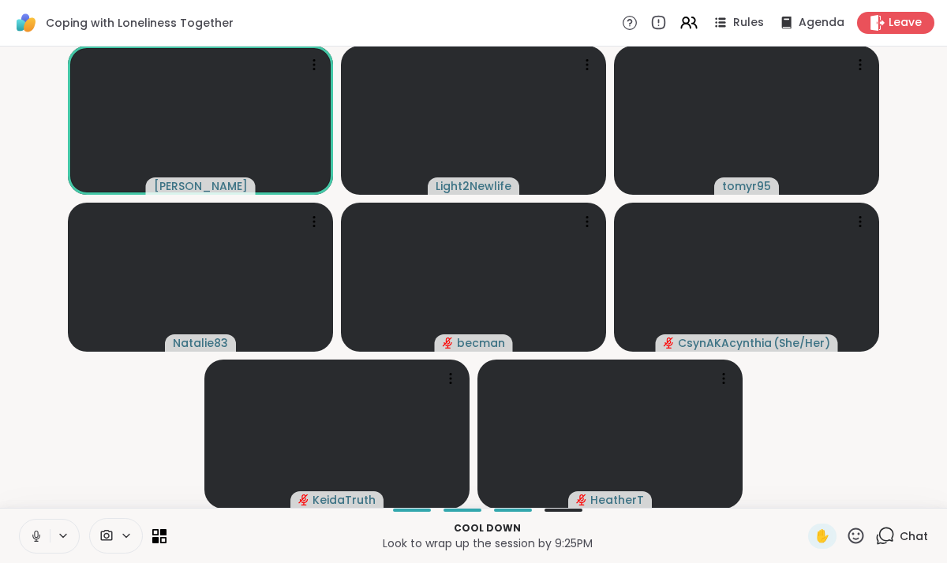
click at [35, 538] on icon at bounding box center [36, 536] width 14 height 14
click at [35, 537] on icon at bounding box center [36, 536] width 14 height 14
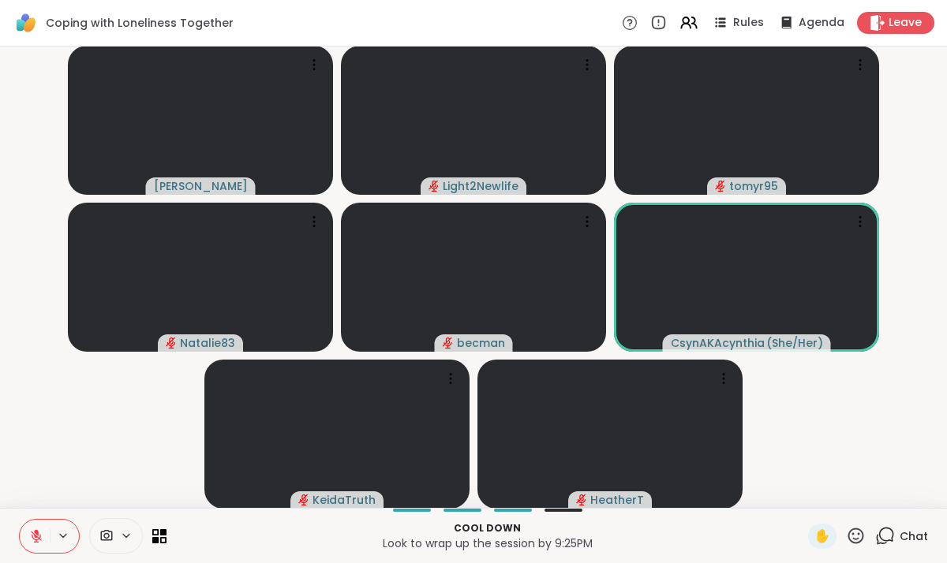
click at [37, 531] on icon at bounding box center [36, 532] width 5 height 6
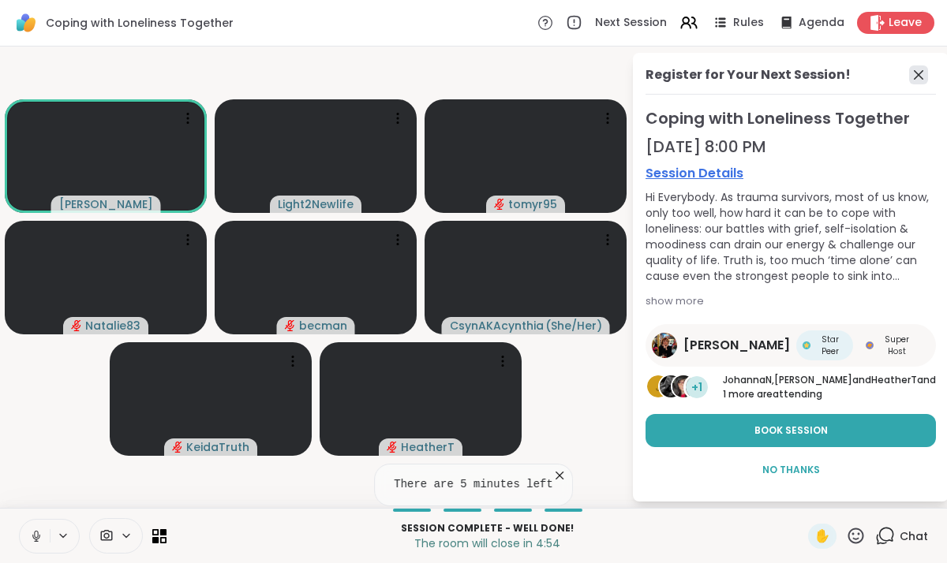
click at [918, 74] on icon at bounding box center [918, 74] width 9 height 9
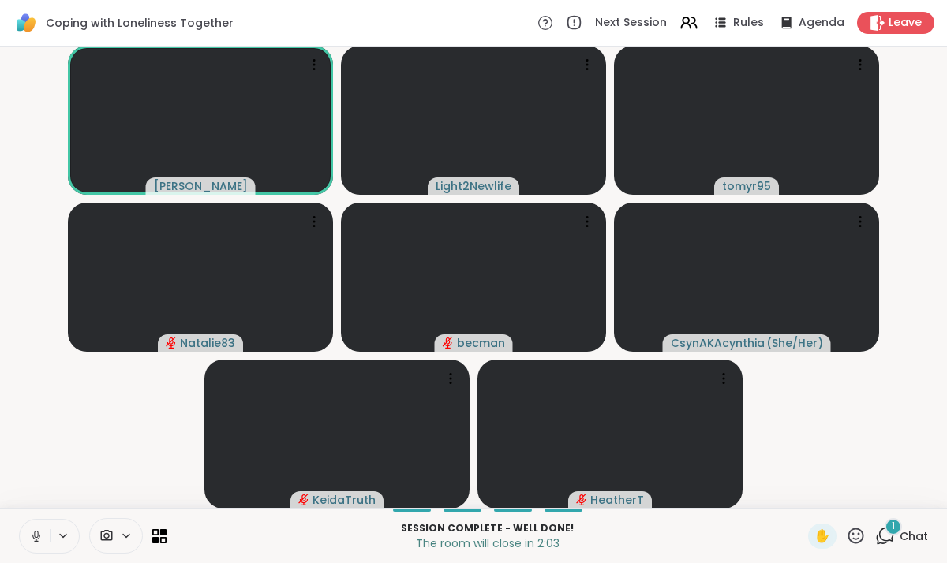
click at [35, 537] on icon at bounding box center [36, 534] width 4 height 7
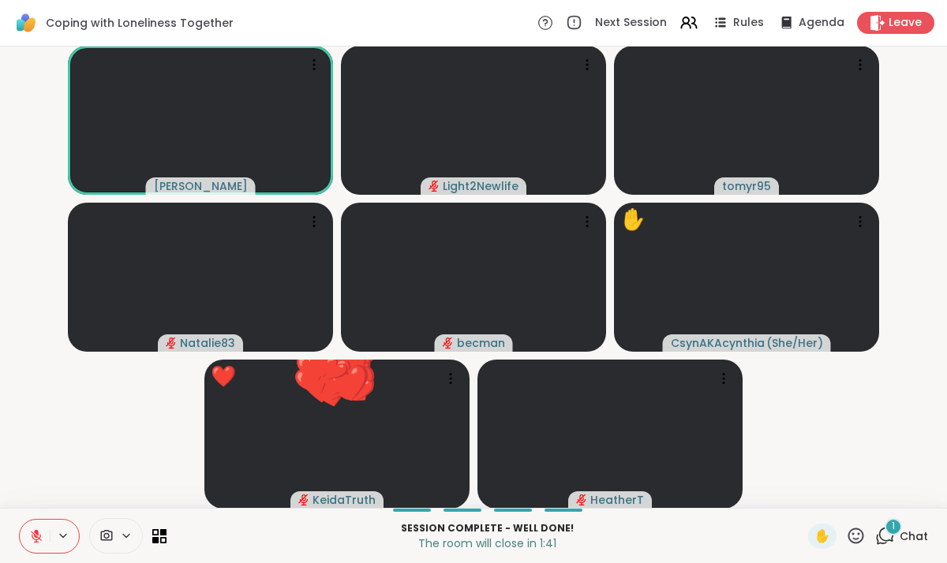
click at [903, 535] on span "Chat" at bounding box center [914, 537] width 28 height 16
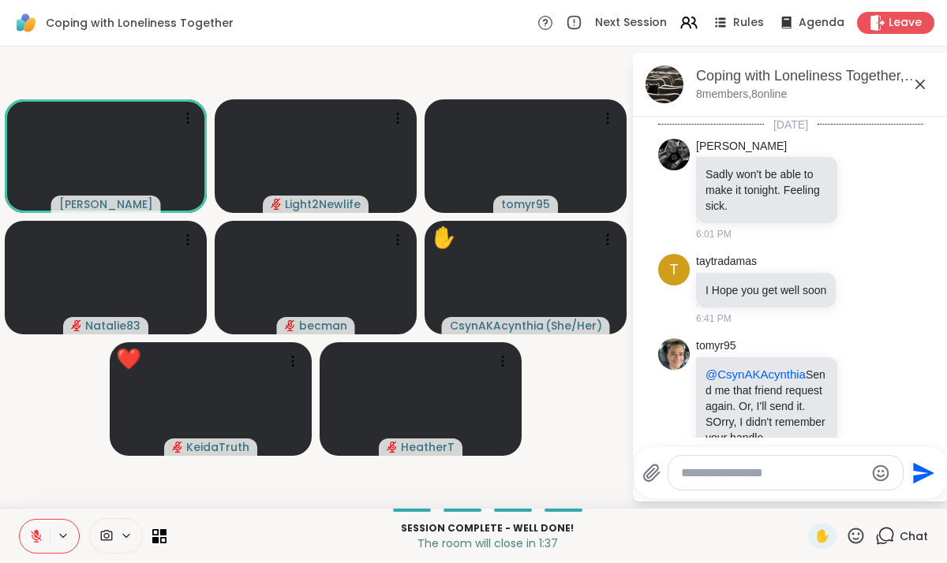
scroll to position [1997, 0]
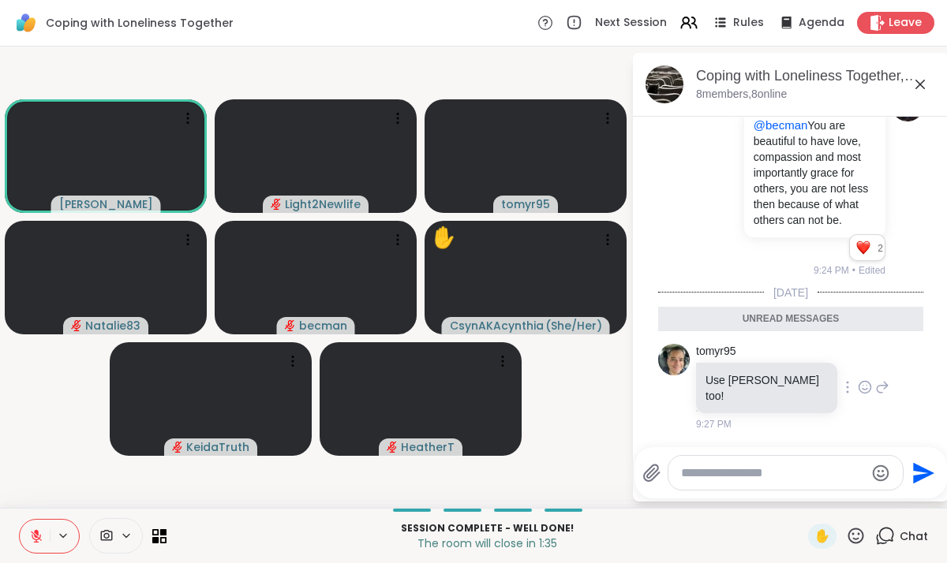
click at [858, 394] on icon at bounding box center [865, 388] width 14 height 16
click at [823, 364] on div "Select Reaction: Thumbs up" at bounding box center [830, 362] width 14 height 14
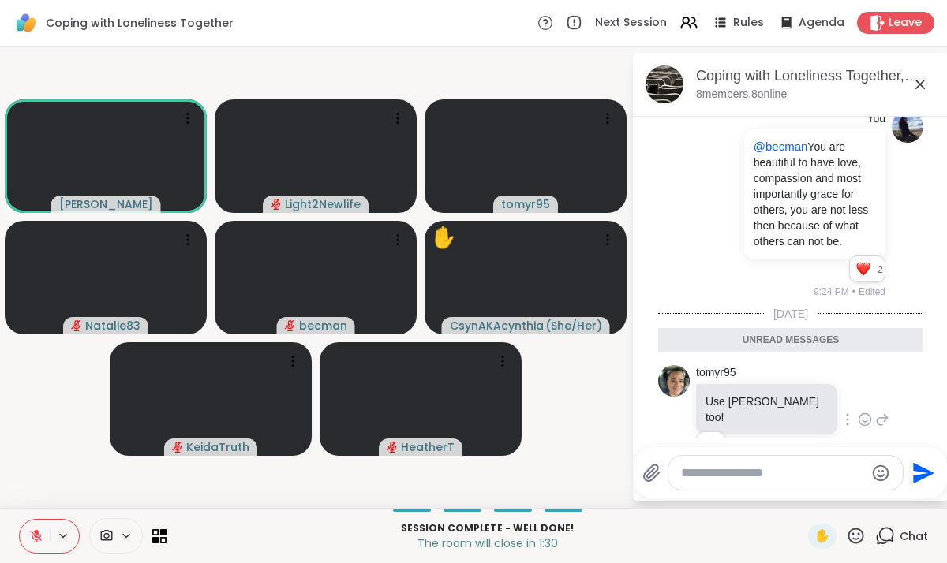
scroll to position [2019, 0]
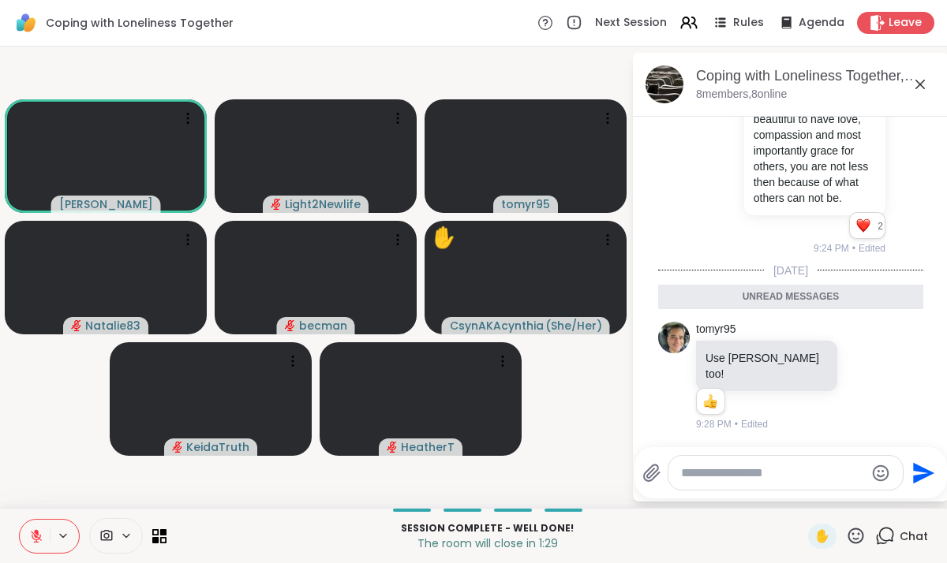
click at [710, 474] on textarea "Type your message" at bounding box center [773, 474] width 184 height 16
click at [922, 86] on icon at bounding box center [919, 84] width 9 height 9
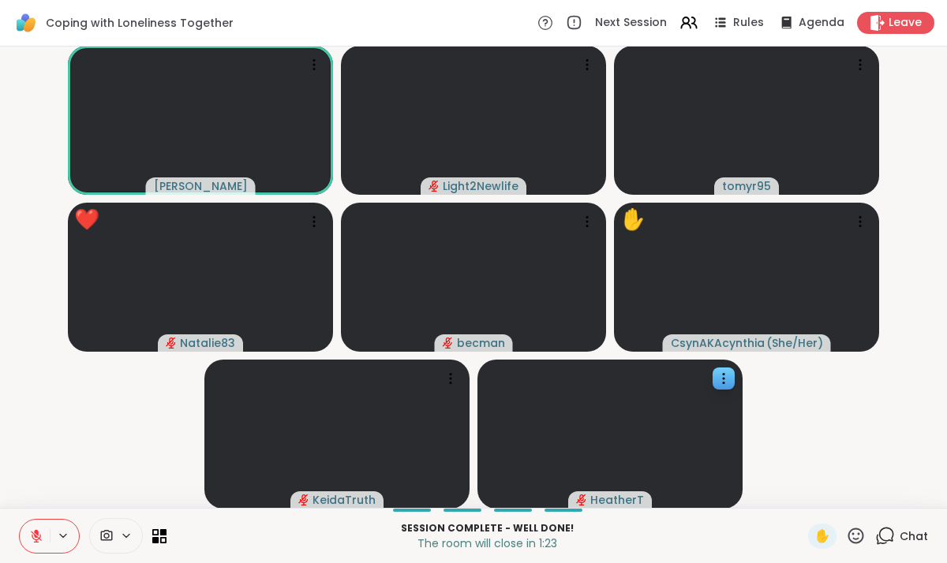
click at [35, 530] on icon at bounding box center [36, 532] width 5 height 6
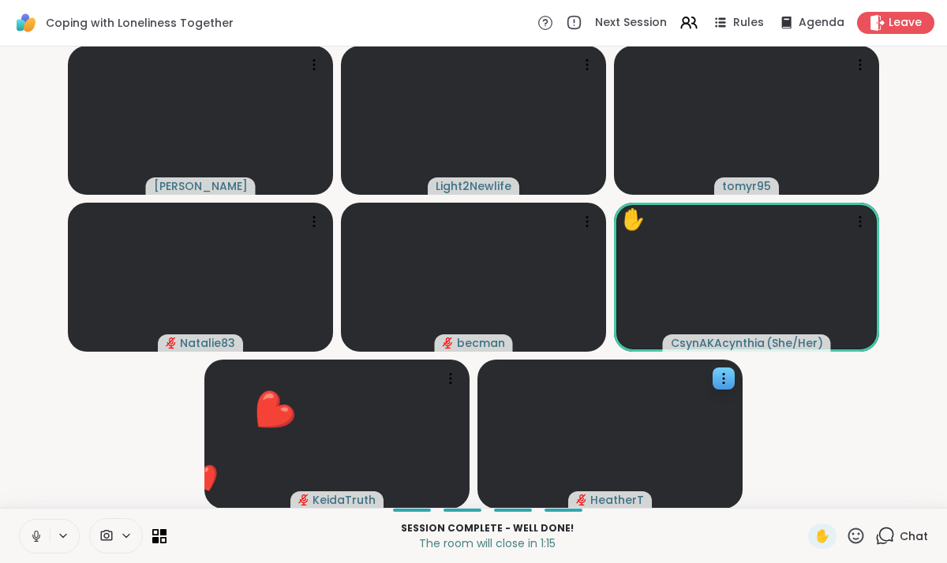
click at [35, 530] on icon at bounding box center [36, 536] width 14 height 14
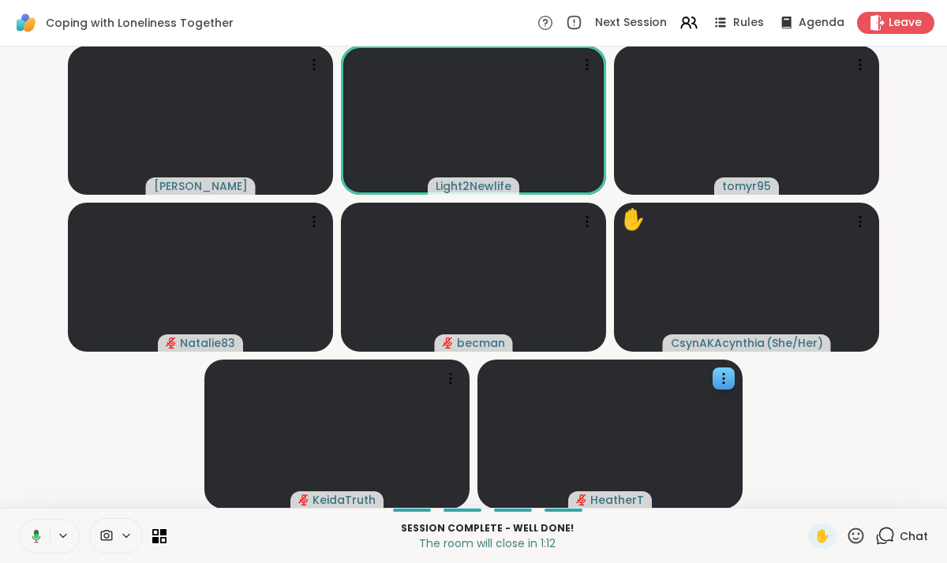
click at [35, 530] on icon at bounding box center [36, 535] width 9 height 13
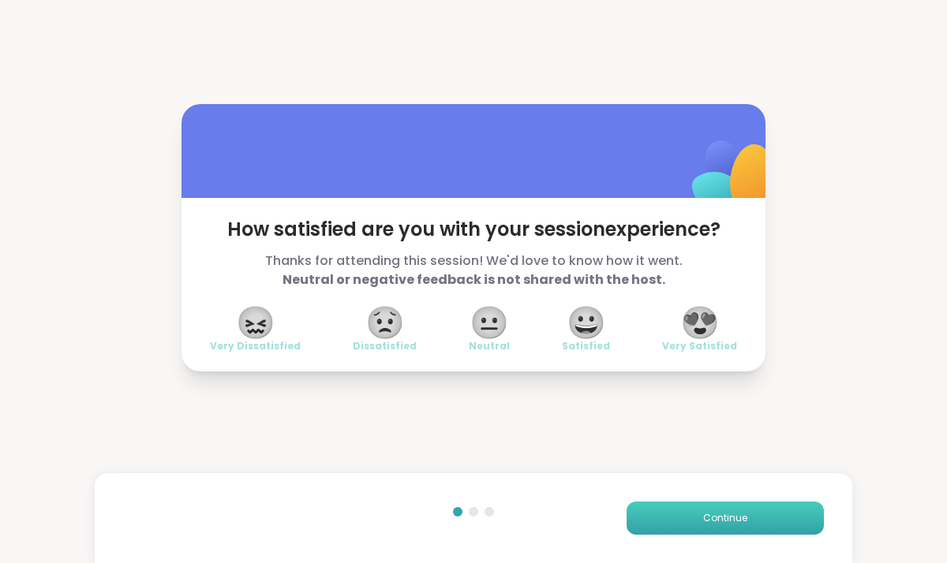
click at [709, 523] on span "Continue" at bounding box center [725, 518] width 44 height 14
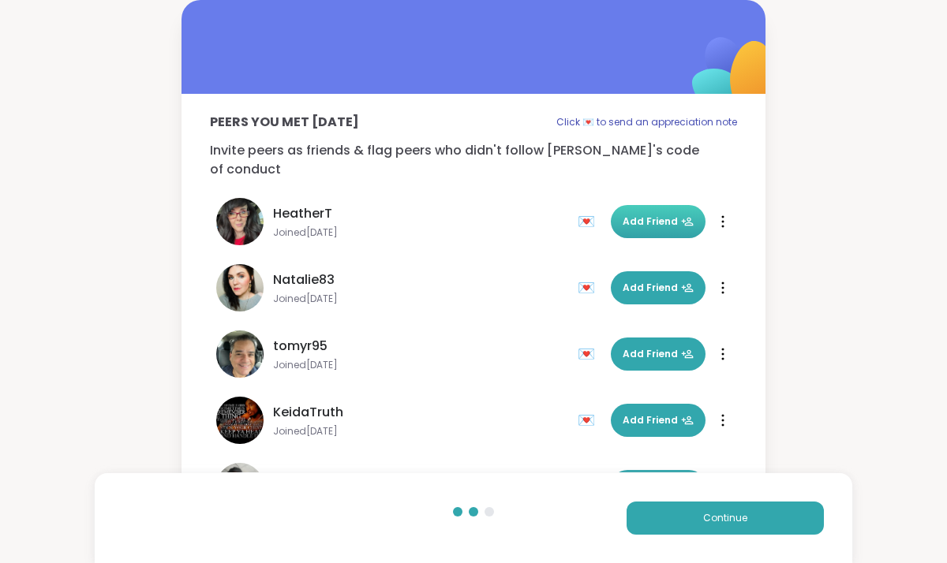
click at [660, 215] on span "Add Friend" at bounding box center [658, 222] width 71 height 14
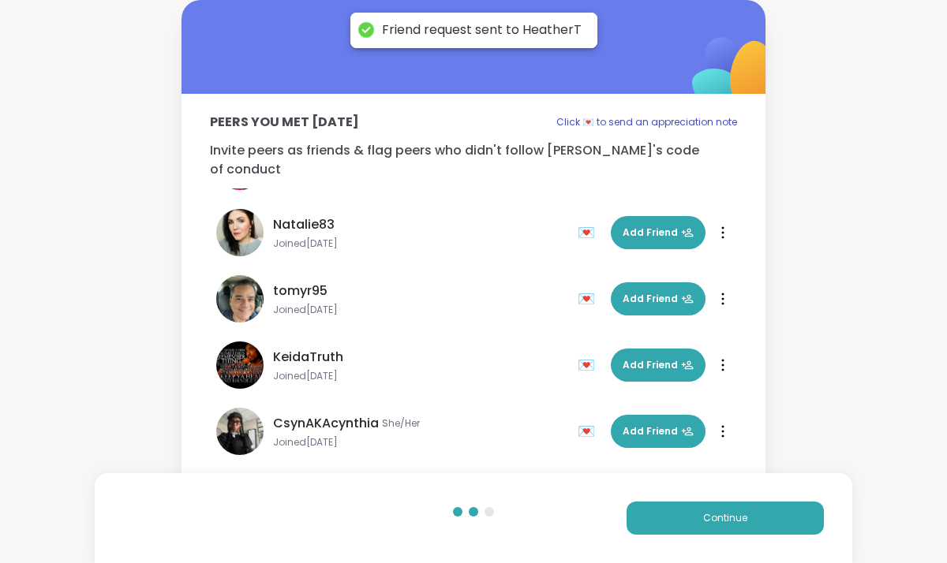
scroll to position [56, 0]
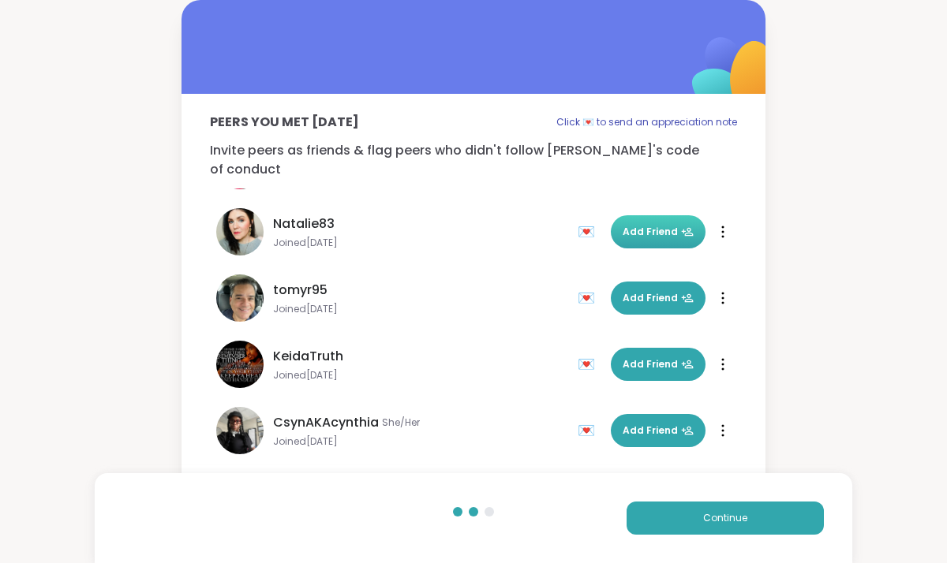
click at [643, 225] on span "Add Friend" at bounding box center [658, 232] width 71 height 14
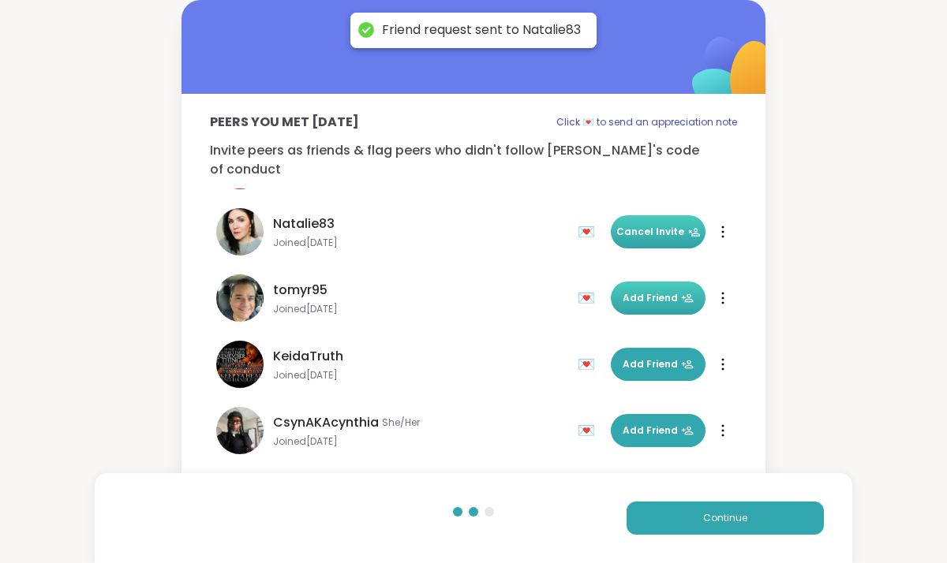
click at [652, 291] on span "Add Friend" at bounding box center [658, 298] width 71 height 14
click at [660, 357] on span "Add Friend" at bounding box center [658, 364] width 71 height 14
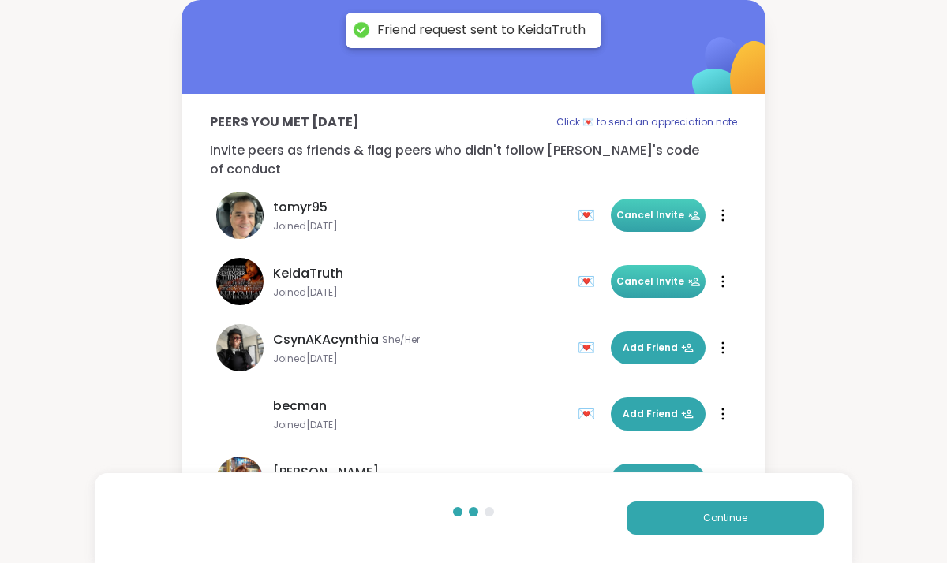
scroll to position [141, 0]
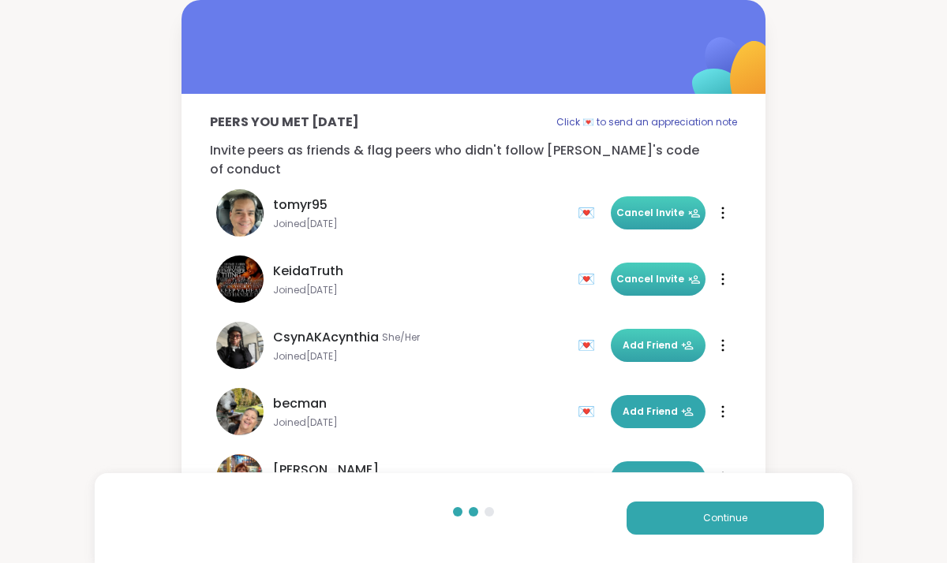
click at [655, 339] on span "Add Friend" at bounding box center [658, 346] width 71 height 14
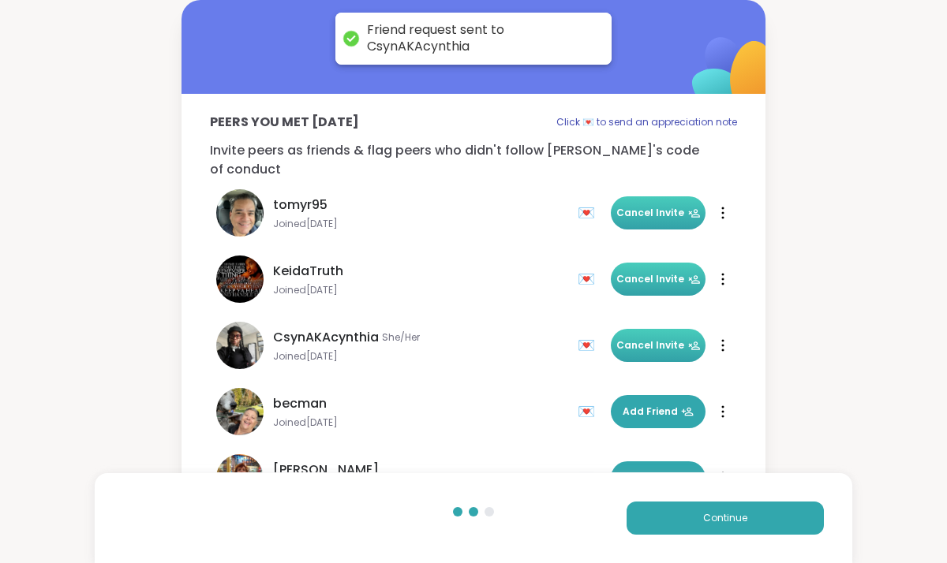
scroll to position [180, 0]
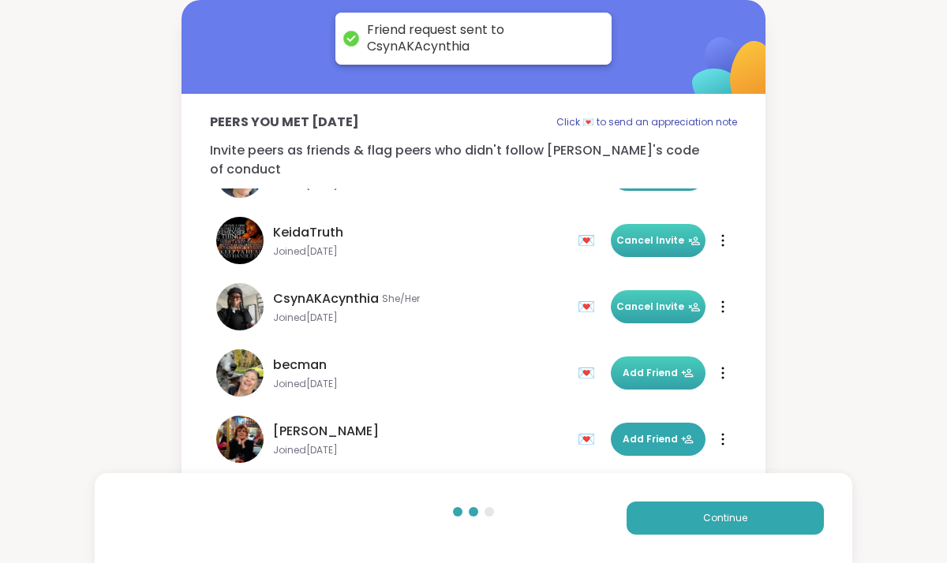
click at [640, 366] on span "Add Friend" at bounding box center [658, 373] width 71 height 14
click at [642, 423] on button "Add Friend" at bounding box center [658, 439] width 95 height 33
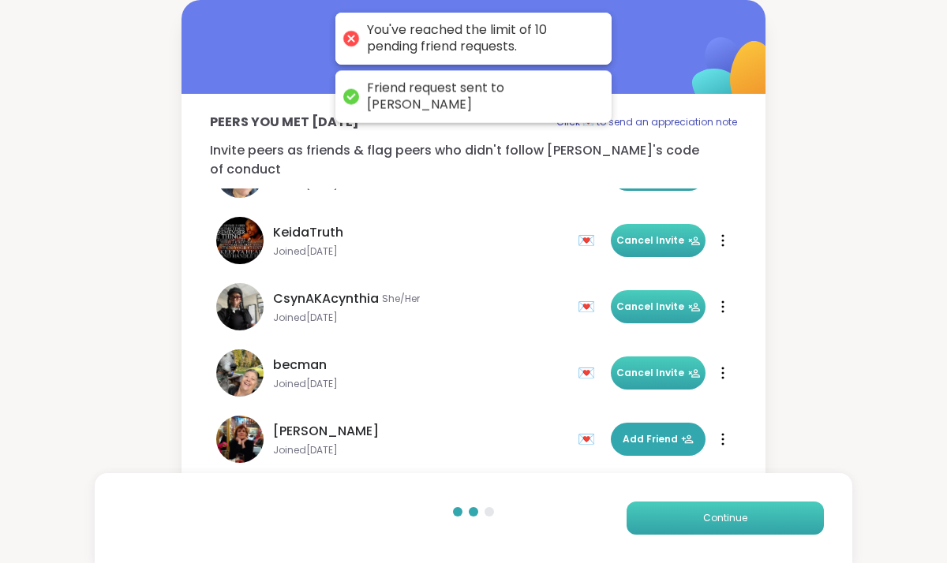
click at [694, 520] on button "Continue" at bounding box center [725, 518] width 197 height 33
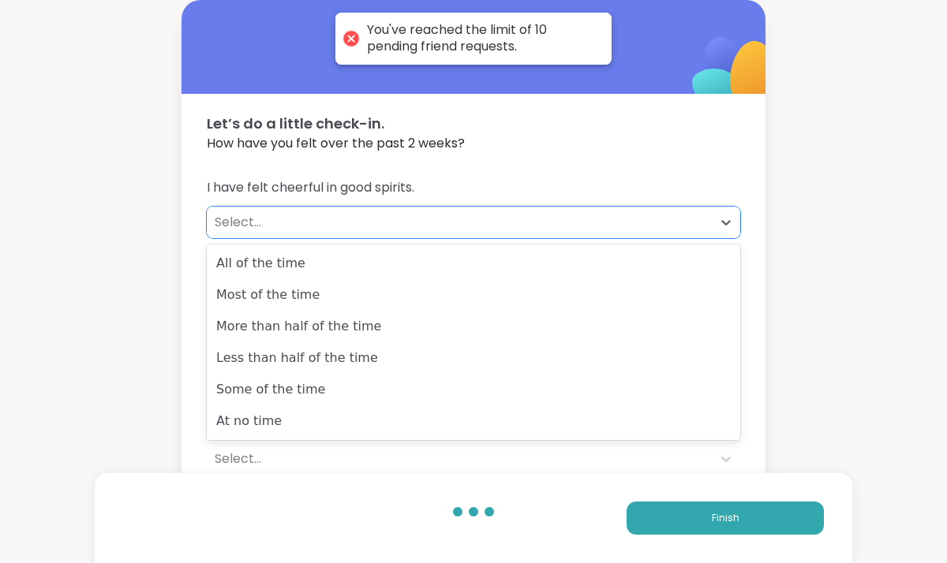
click at [315, 226] on div "Select..." at bounding box center [459, 222] width 489 height 19
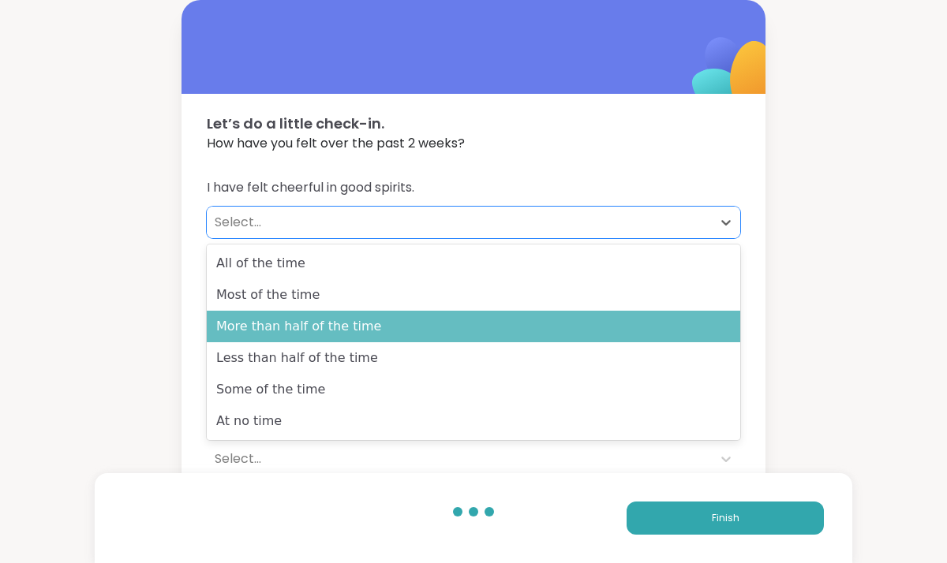
click at [316, 327] on div "More than half of the time" at bounding box center [473, 327] width 533 height 32
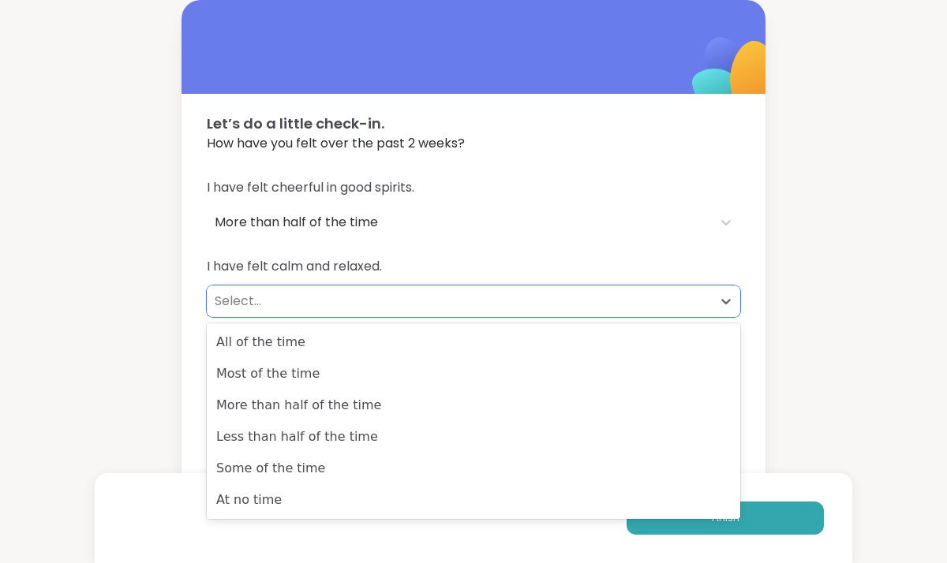
click at [320, 300] on div "Select..." at bounding box center [459, 301] width 489 height 19
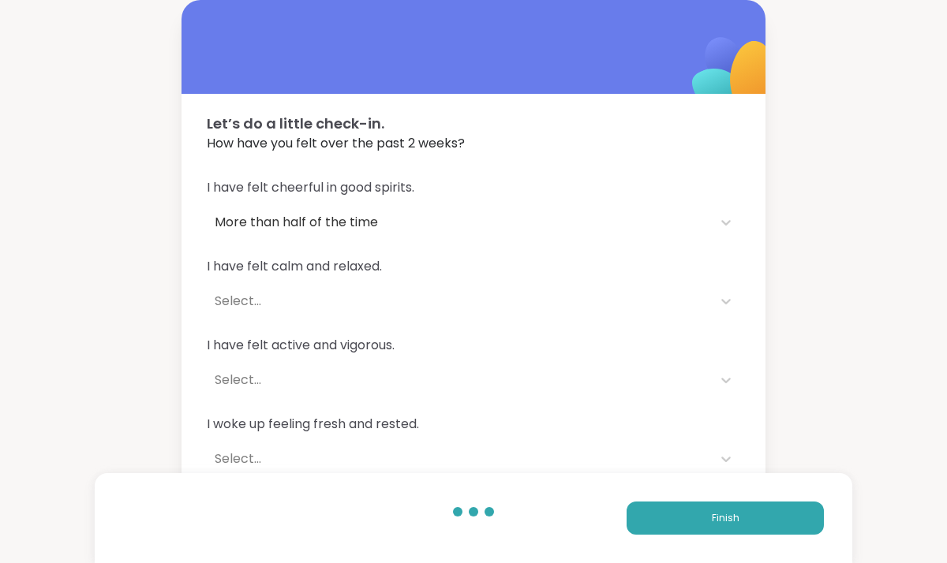
click at [811, 356] on div "Let’s do a little check-in. How have you felt over the past 2 weeks? I have fel…" at bounding box center [473, 286] width 947 height 573
click at [757, 522] on button "Finish" at bounding box center [725, 518] width 197 height 33
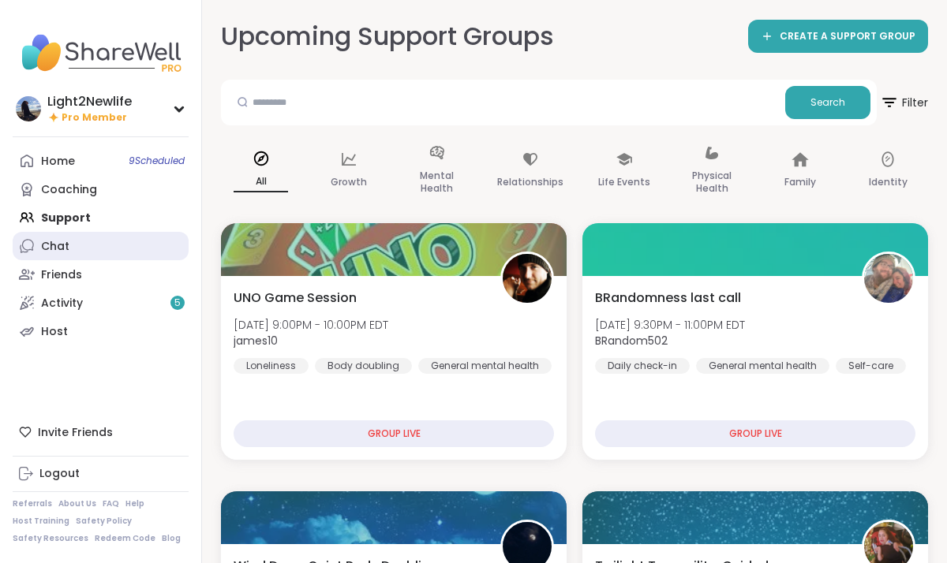
click at [47, 249] on div "Chat" at bounding box center [55, 247] width 28 height 16
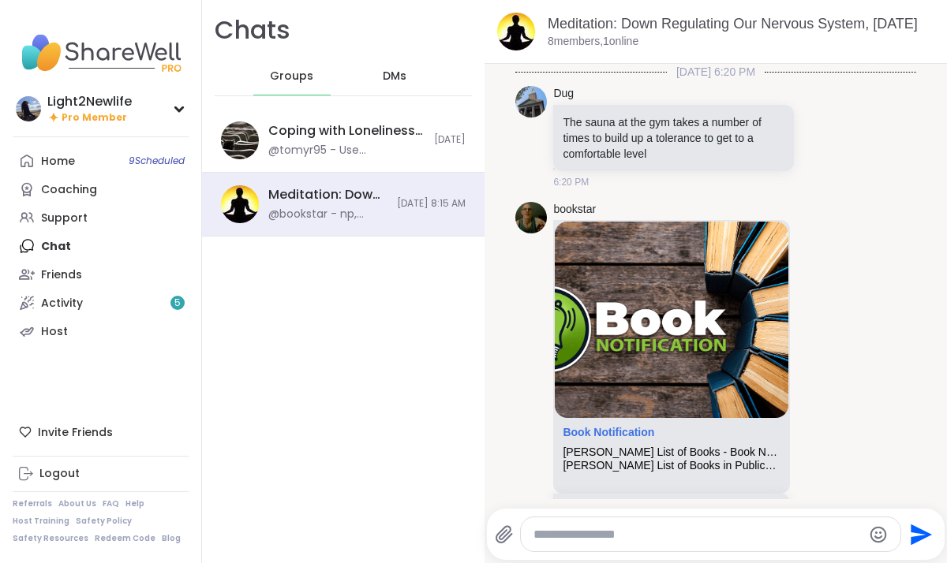
scroll to position [3386, 0]
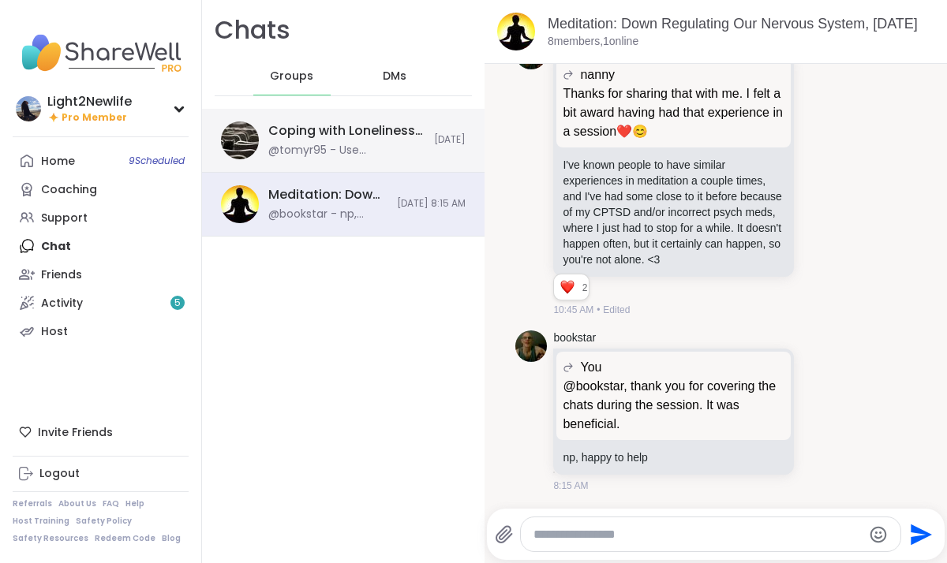
click at [344, 139] on div "Coping with Loneliness Together, [DATE]" at bounding box center [346, 130] width 156 height 17
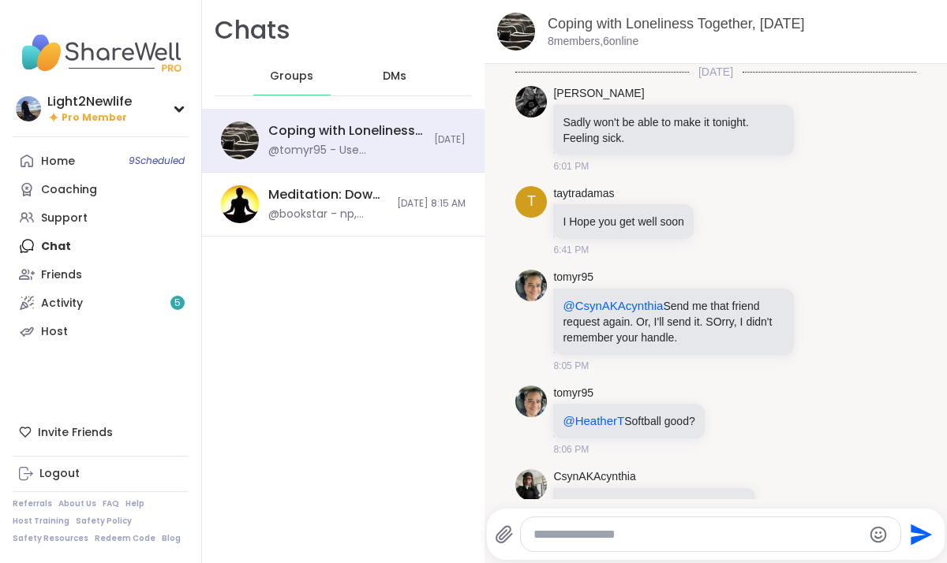
scroll to position [1511, 0]
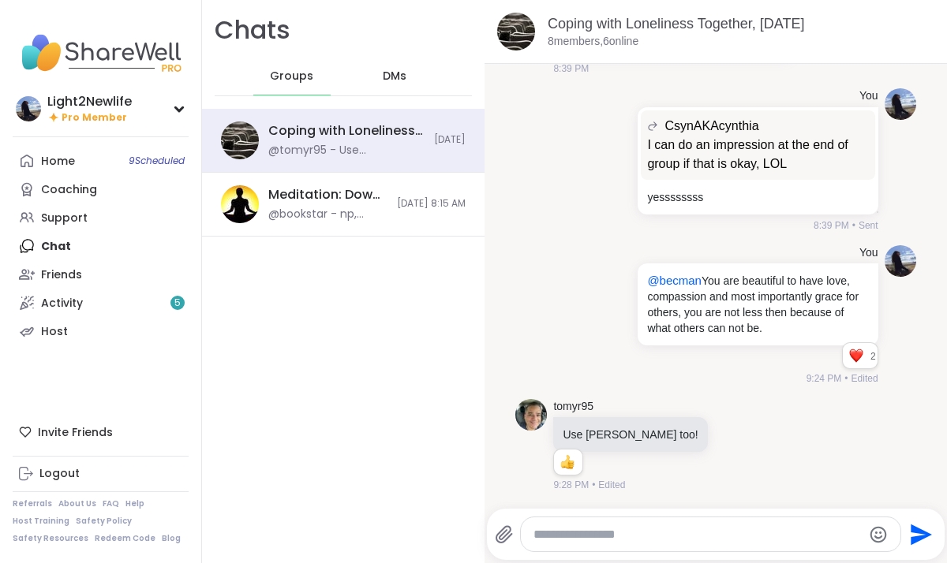
click at [610, 537] on textarea "Type your message" at bounding box center [697, 535] width 328 height 16
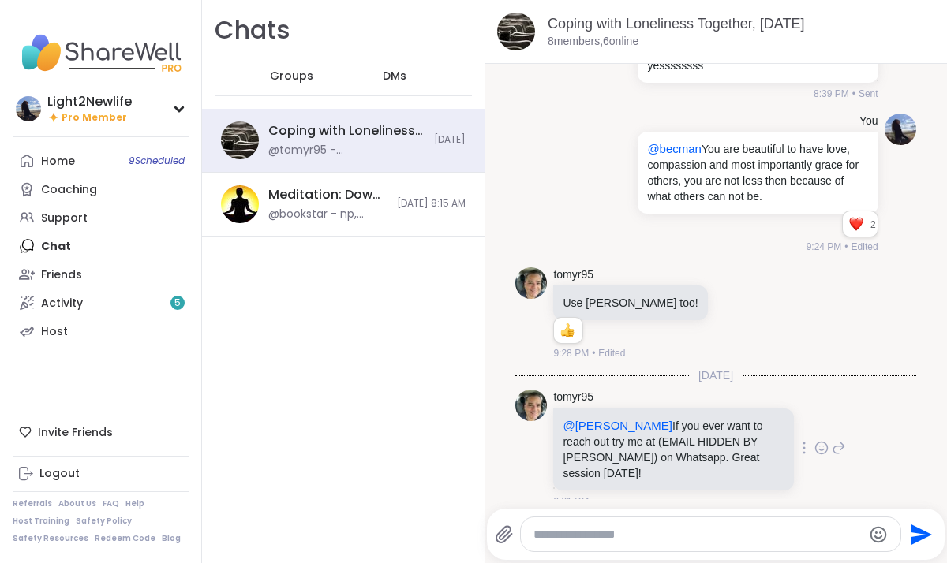
click at [819, 450] on icon at bounding box center [821, 451] width 5 height 2
click at [600, 533] on textarea "Type your message" at bounding box center [697, 535] width 328 height 16
type textarea "**********"
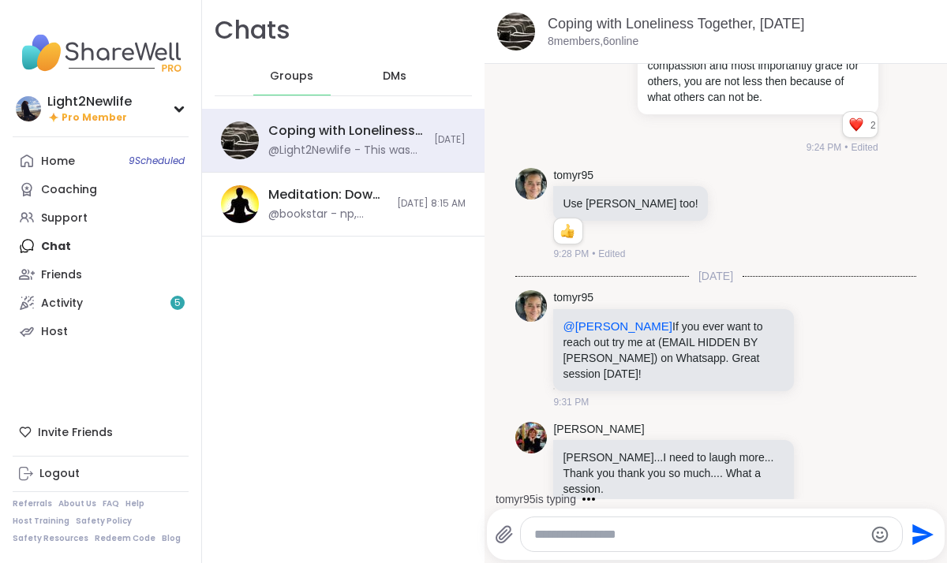
scroll to position [1842, 0]
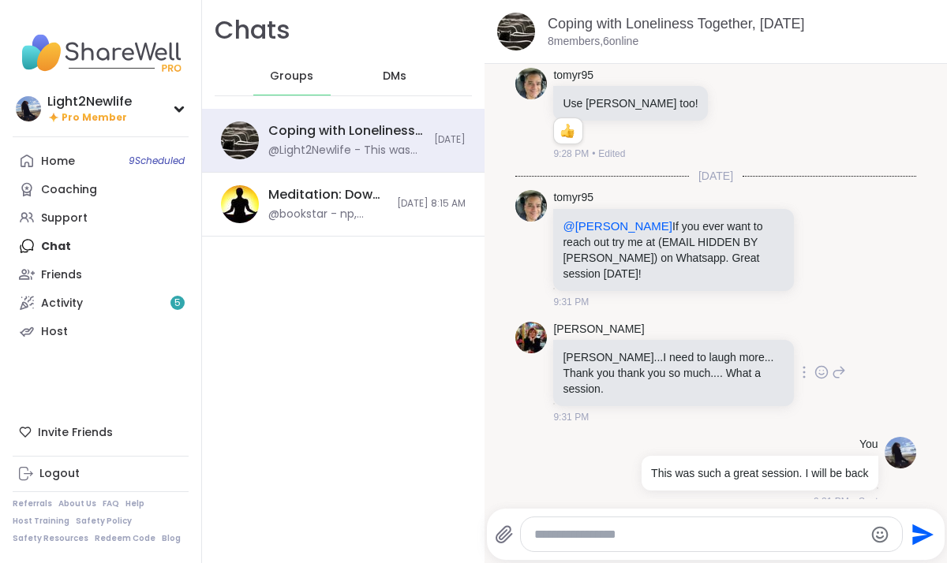
click at [820, 373] on icon at bounding box center [821, 374] width 5 height 2
click at [629, 340] on div "Select Reaction: Joy" at bounding box center [626, 347] width 14 height 14
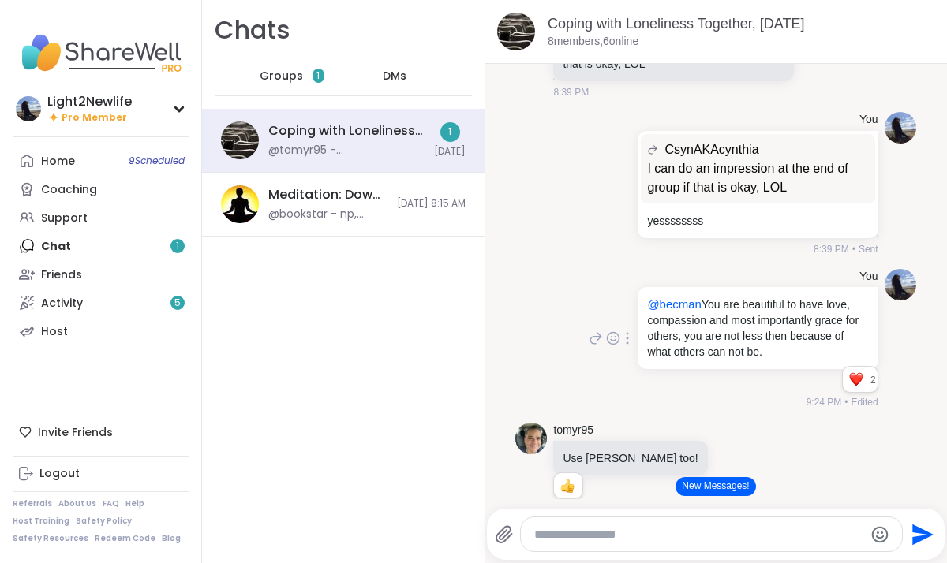
scroll to position [1483, 0]
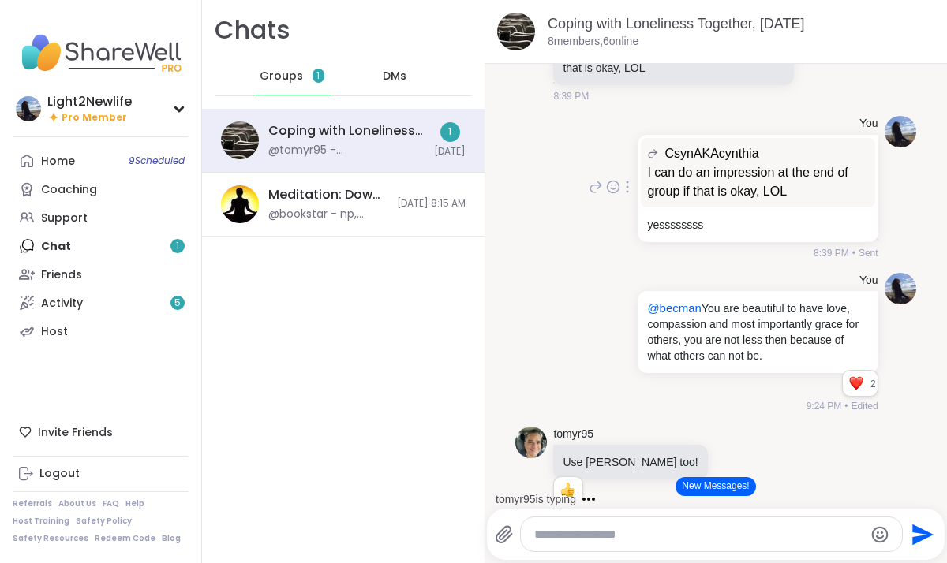
click at [593, 190] on icon at bounding box center [596, 187] width 14 height 19
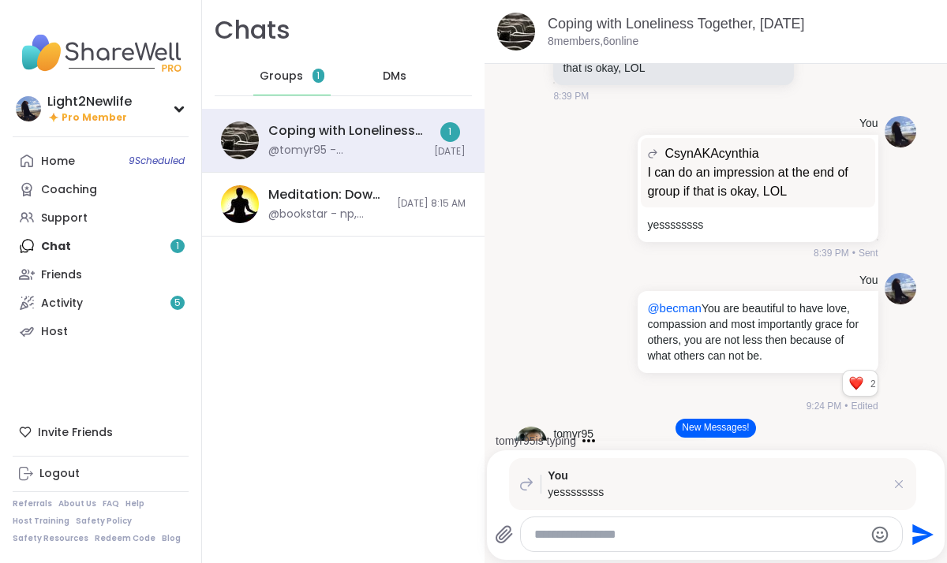
click at [591, 531] on textarea "Type your message" at bounding box center [698, 535] width 328 height 16
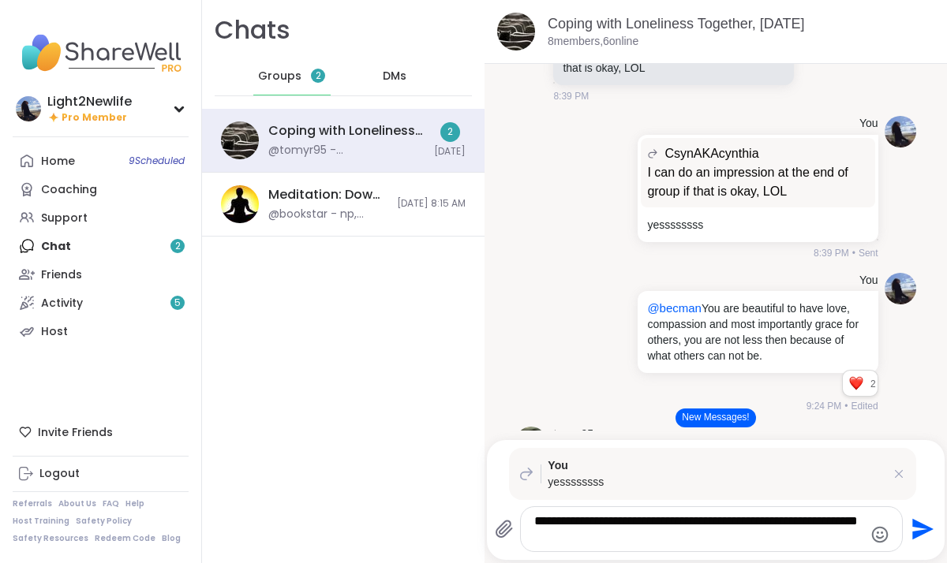
type textarea "**********"
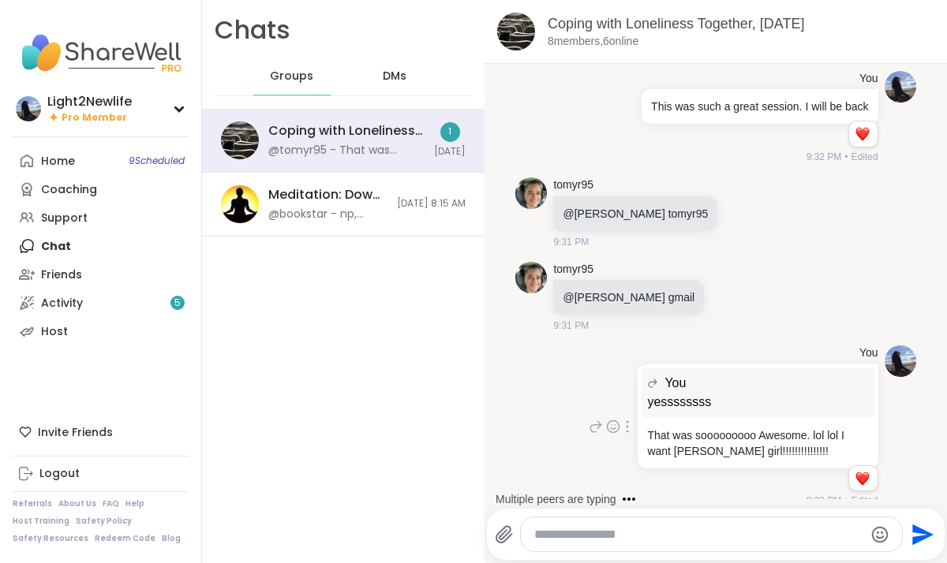
scroll to position [2316, 0]
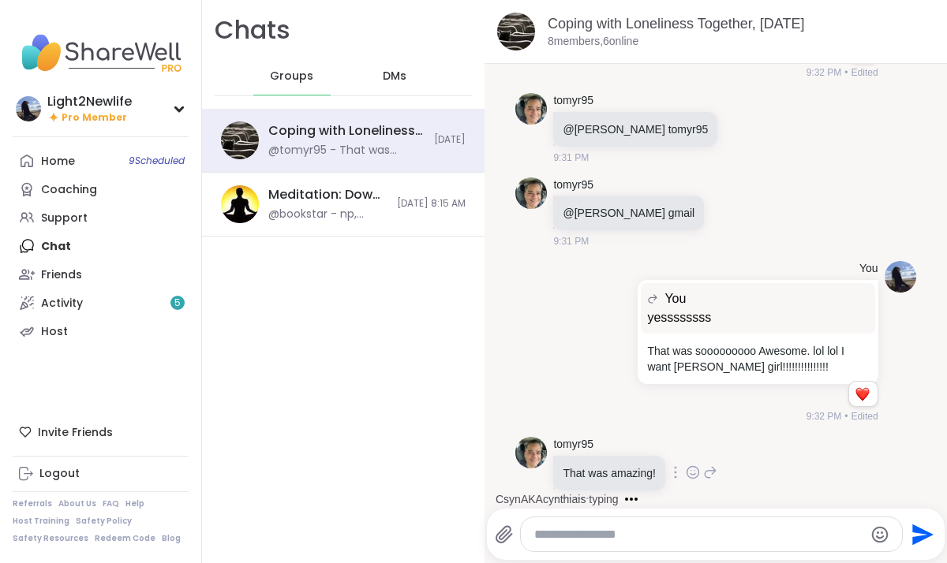
click at [696, 465] on icon at bounding box center [693, 473] width 14 height 16
click at [625, 440] on div "Select Reaction: Joy" at bounding box center [623, 447] width 14 height 14
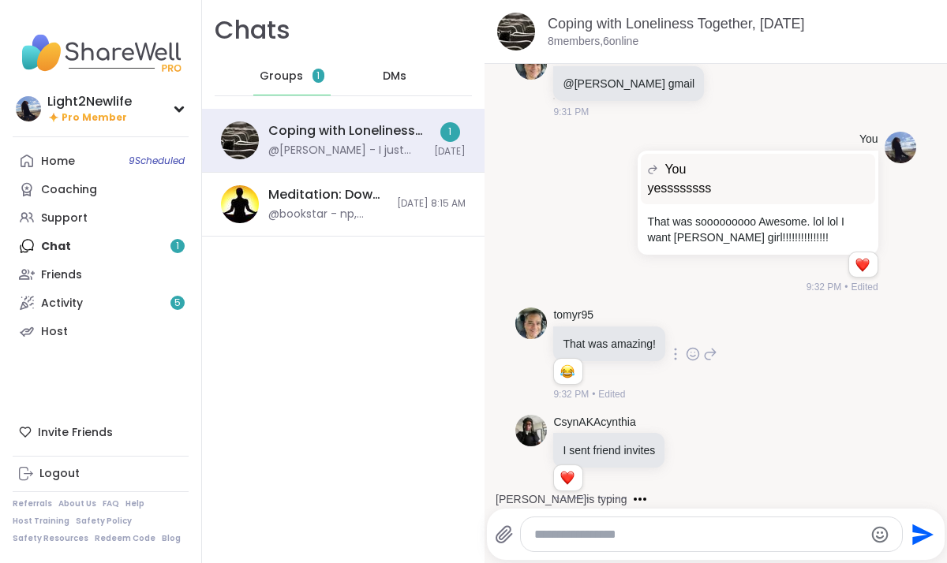
scroll to position [2583, 0]
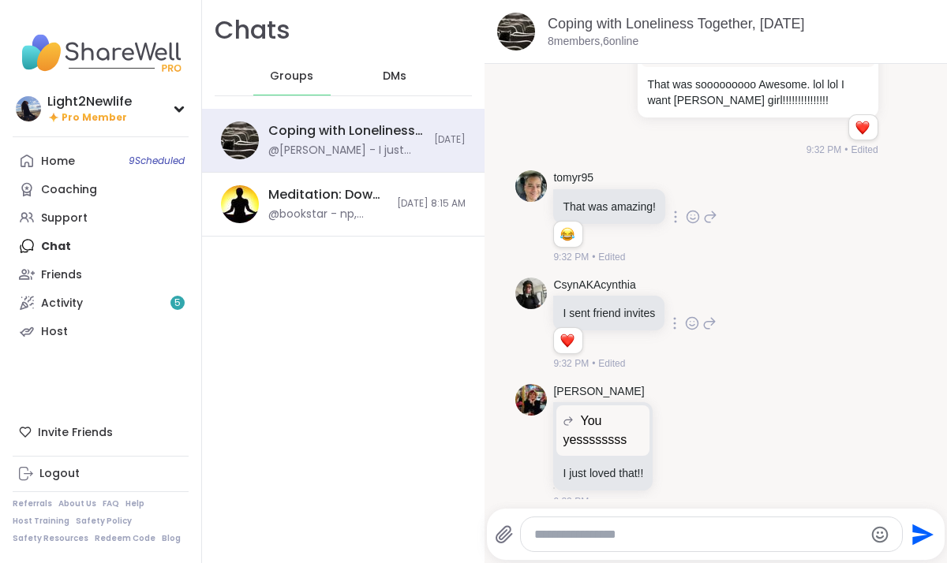
click at [694, 316] on icon at bounding box center [692, 324] width 14 height 16
click at [694, 291] on div "Select Reaction: Heart" at bounding box center [692, 298] width 14 height 14
click at [712, 314] on icon at bounding box center [709, 323] width 14 height 19
click at [551, 536] on textarea "Type your message" at bounding box center [698, 535] width 328 height 16
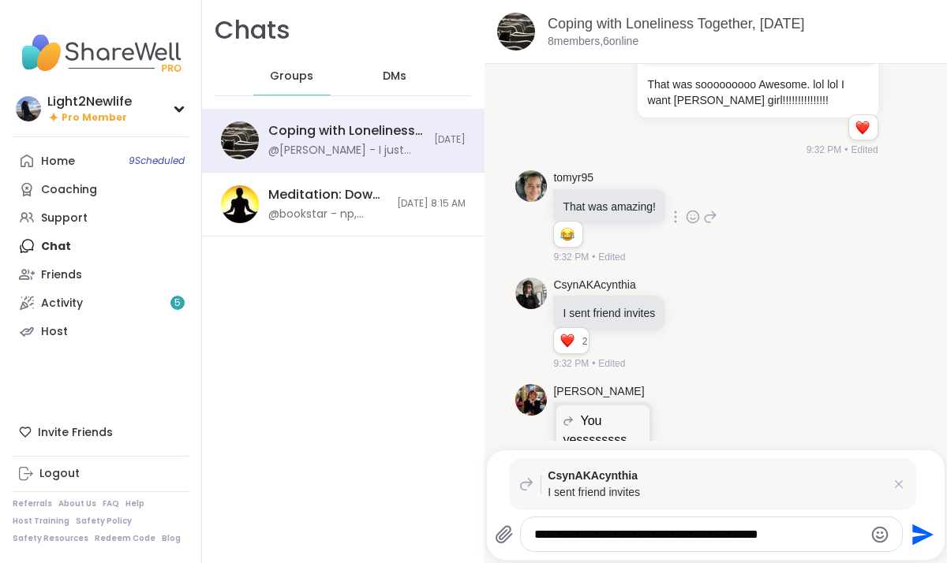
type textarea "**********"
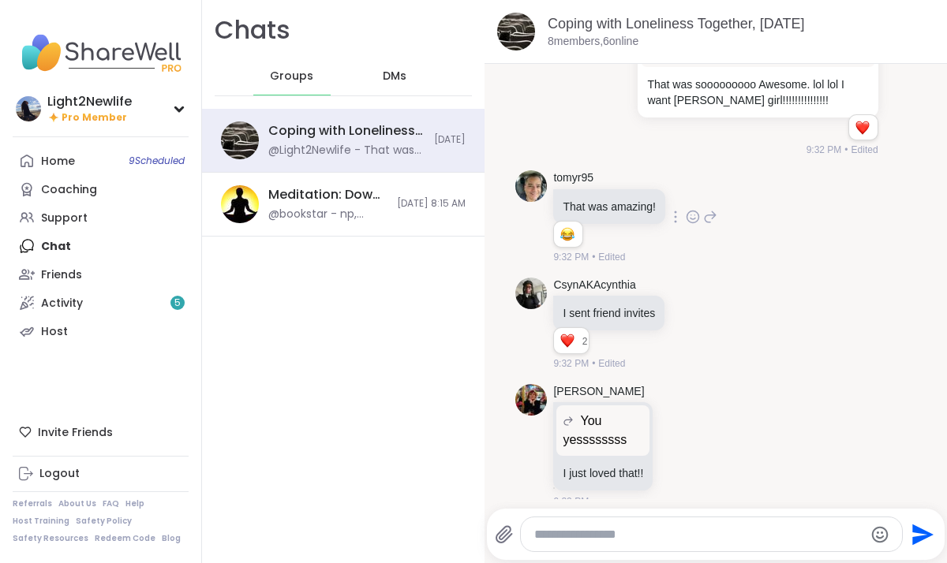
scroll to position [2736, 0]
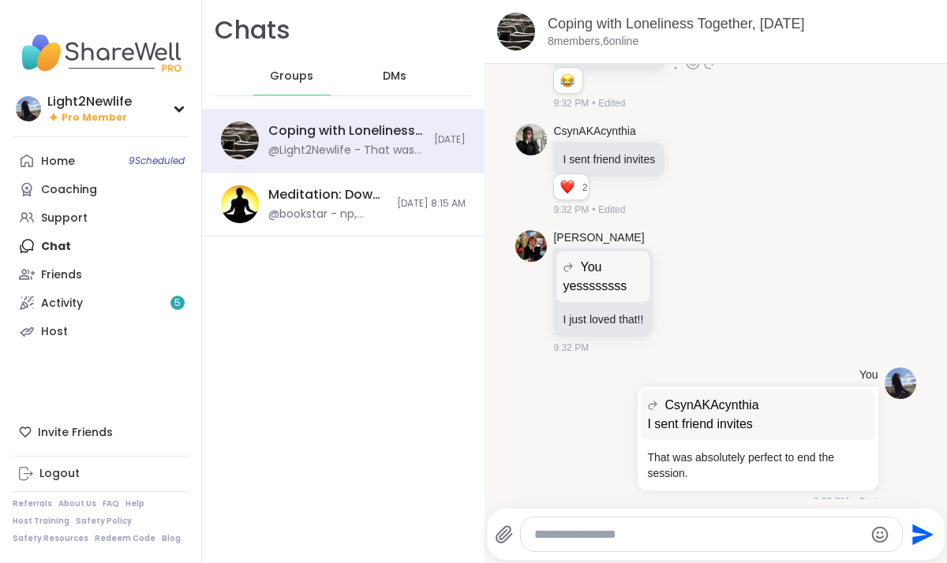
type textarea "*"
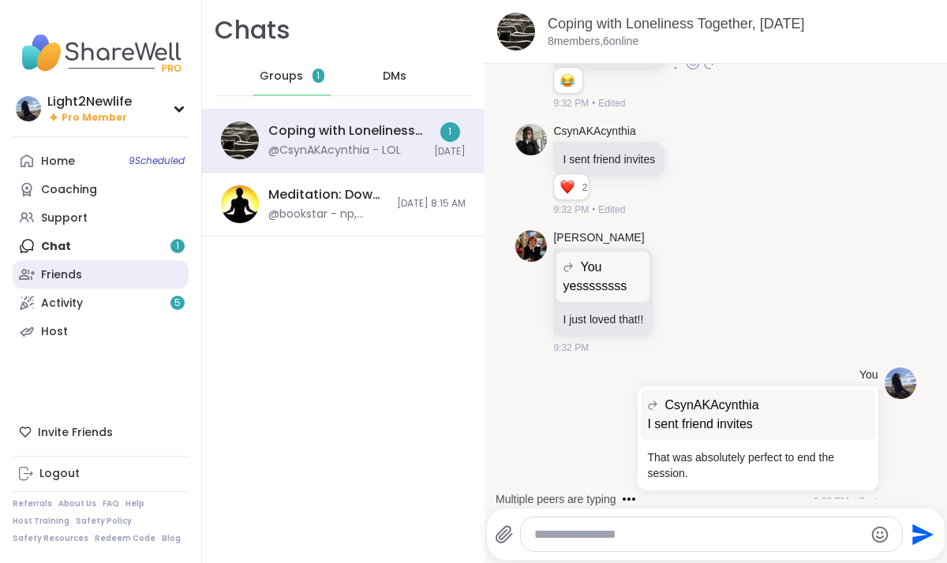
scroll to position [2821, 0]
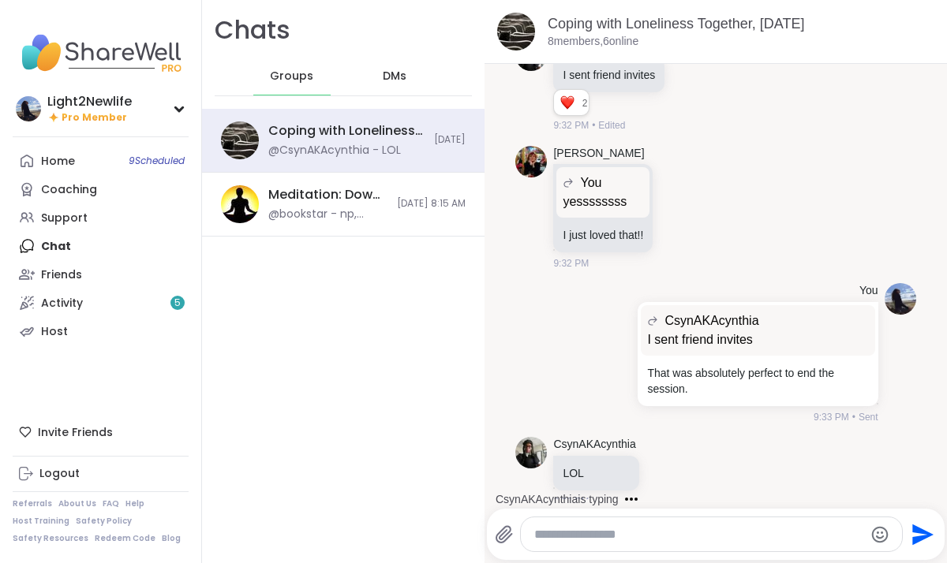
click at [562, 534] on textarea "Type your message" at bounding box center [698, 535] width 328 height 16
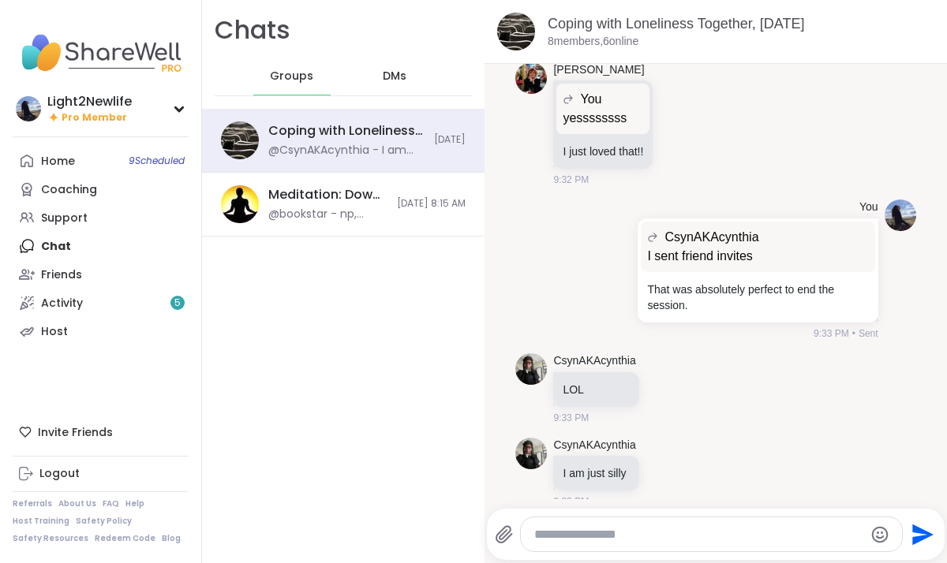
click at [573, 537] on textarea "Type your message" at bounding box center [698, 535] width 328 height 16
click at [65, 331] on link "Host" at bounding box center [101, 331] width 176 height 28
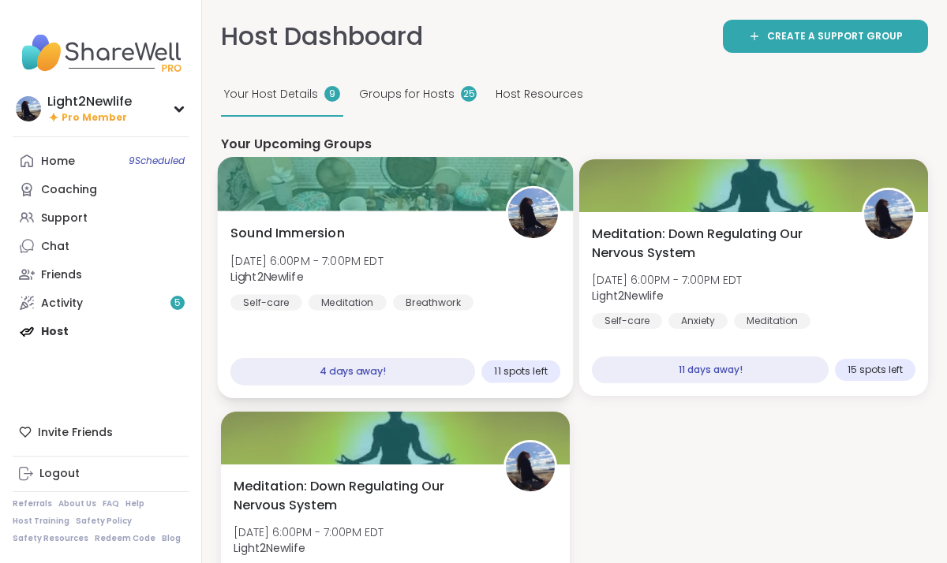
click at [526, 339] on div "Sound Immersion Sun, Oct 12 | 6:00PM - 7:00PM EDT Light2Newlife Self-care Medit…" at bounding box center [396, 305] width 356 height 188
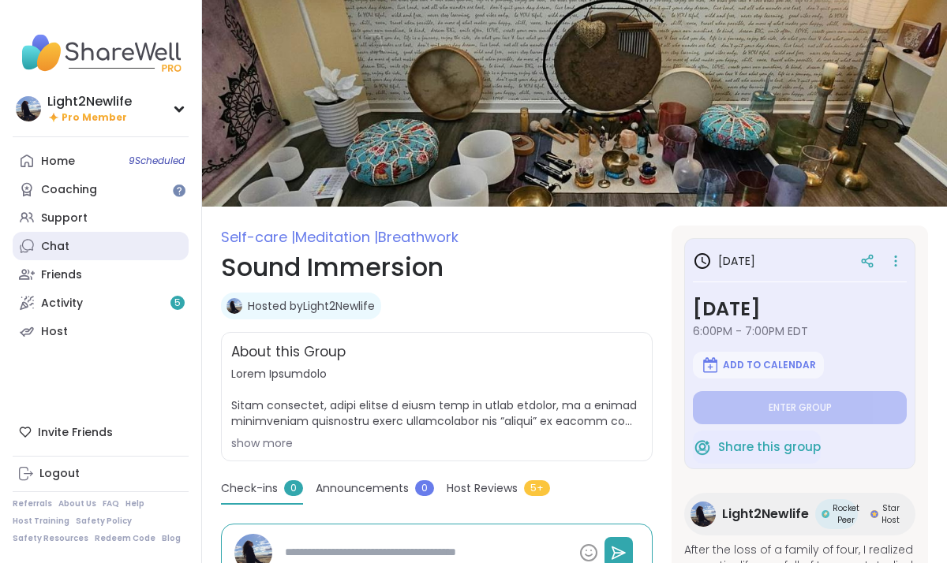
click at [44, 248] on div "Chat" at bounding box center [55, 247] width 28 height 16
type textarea "*"
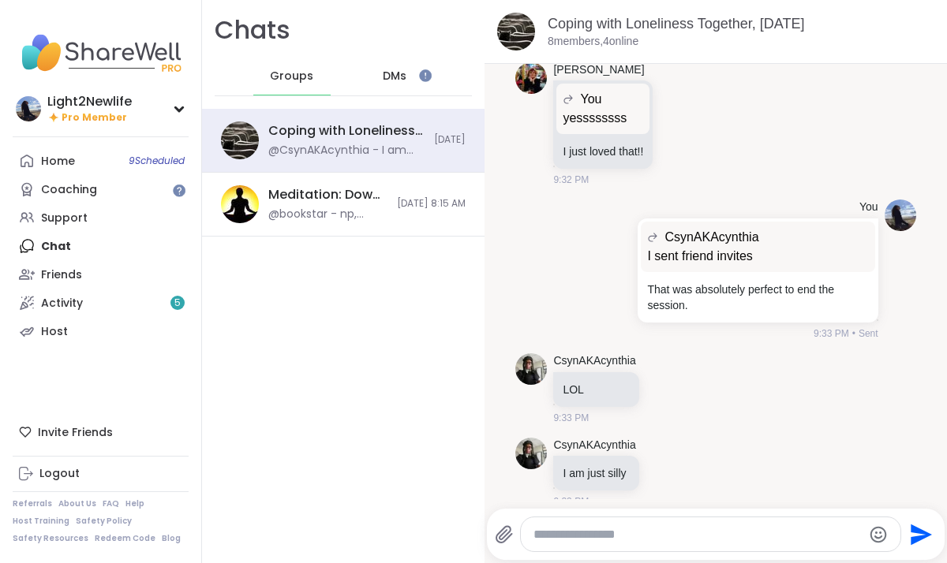
click at [601, 535] on textarea "Type your message" at bounding box center [697, 535] width 328 height 16
paste textarea "**********"
type textarea "**********"
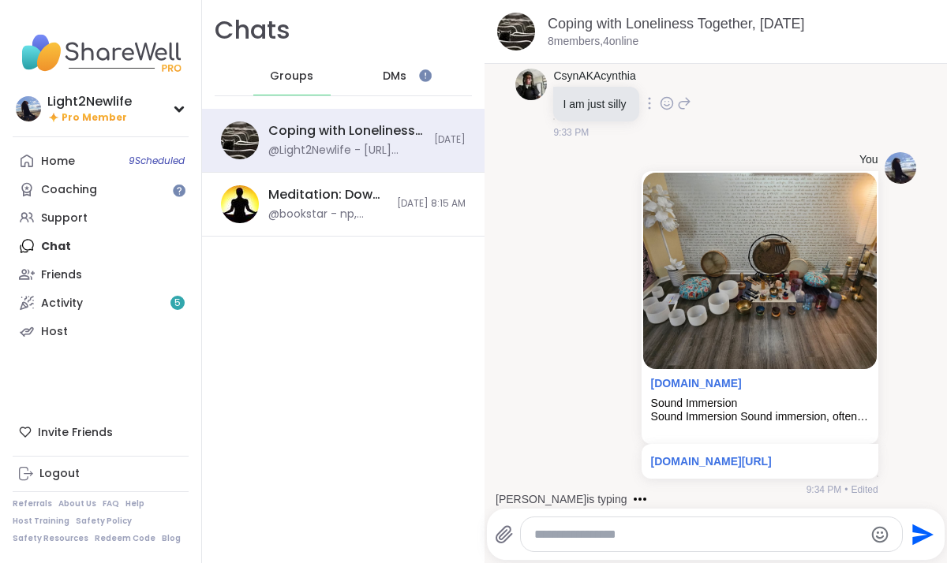
scroll to position [3262, 0]
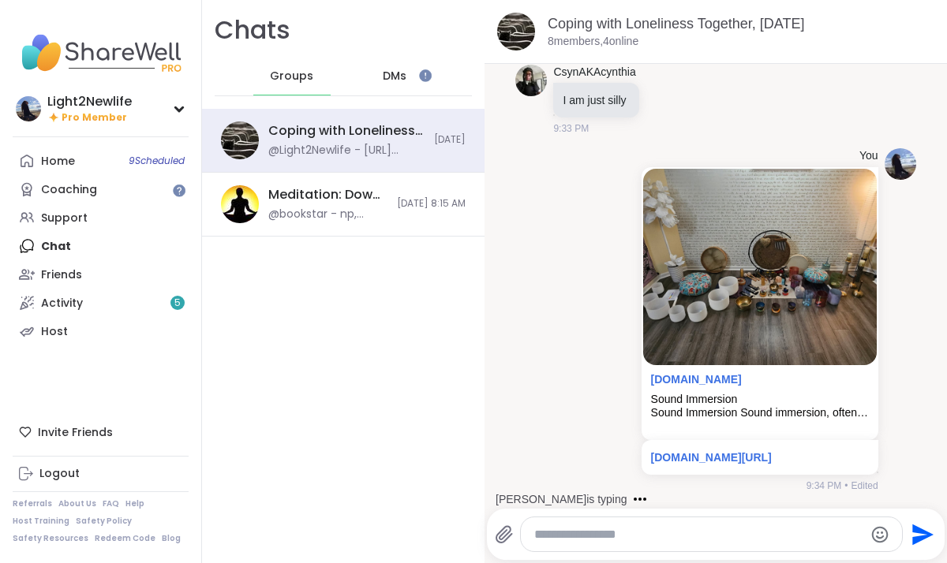
click at [644, 527] on textarea "Type your message" at bounding box center [698, 535] width 328 height 16
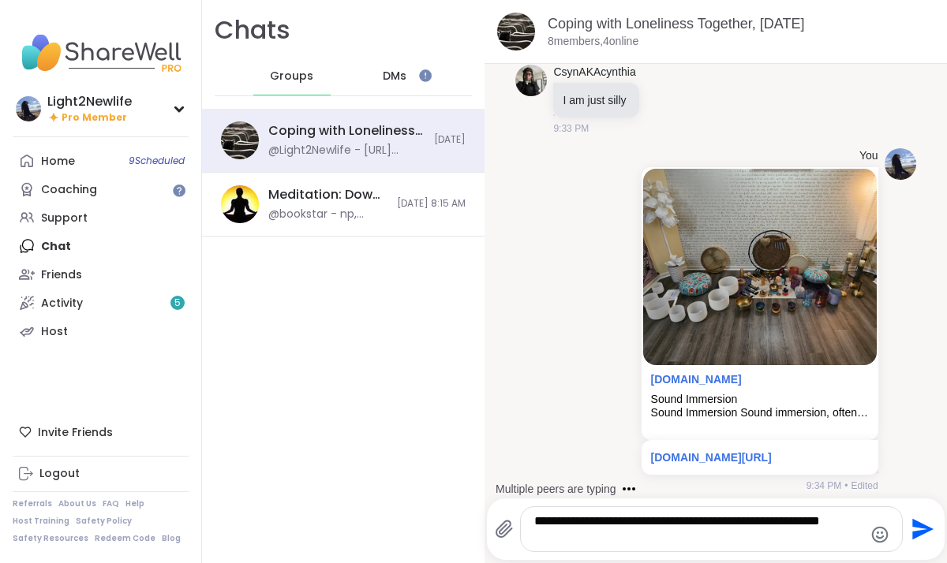
type textarea "**********"
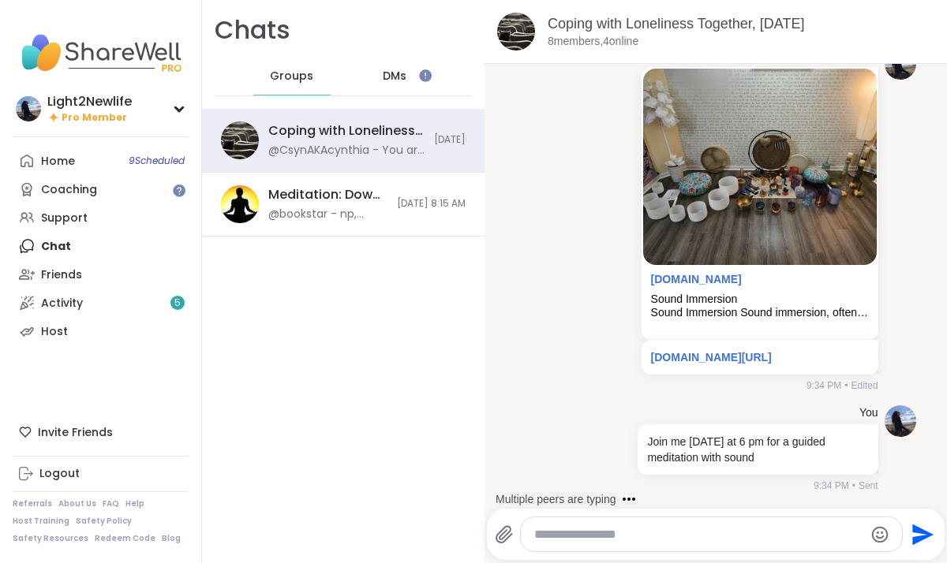
scroll to position [3447, 0]
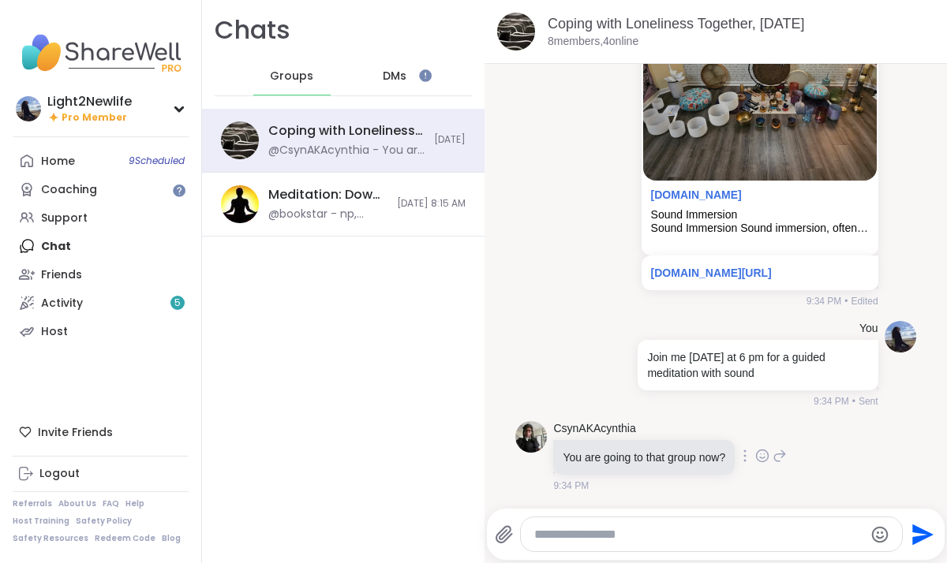
click at [787, 460] on icon at bounding box center [779, 456] width 14 height 19
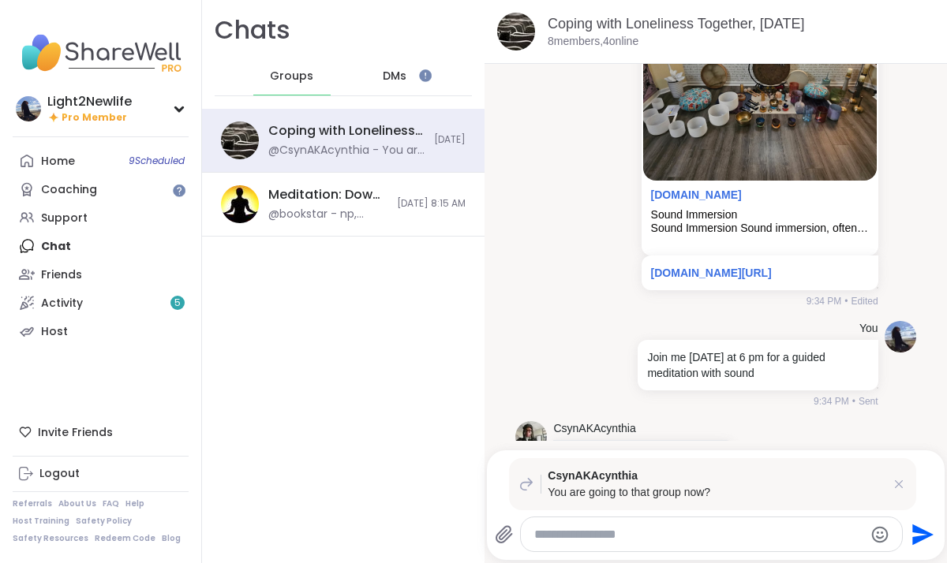
click at [668, 533] on textarea "Type your message" at bounding box center [698, 535] width 328 height 16
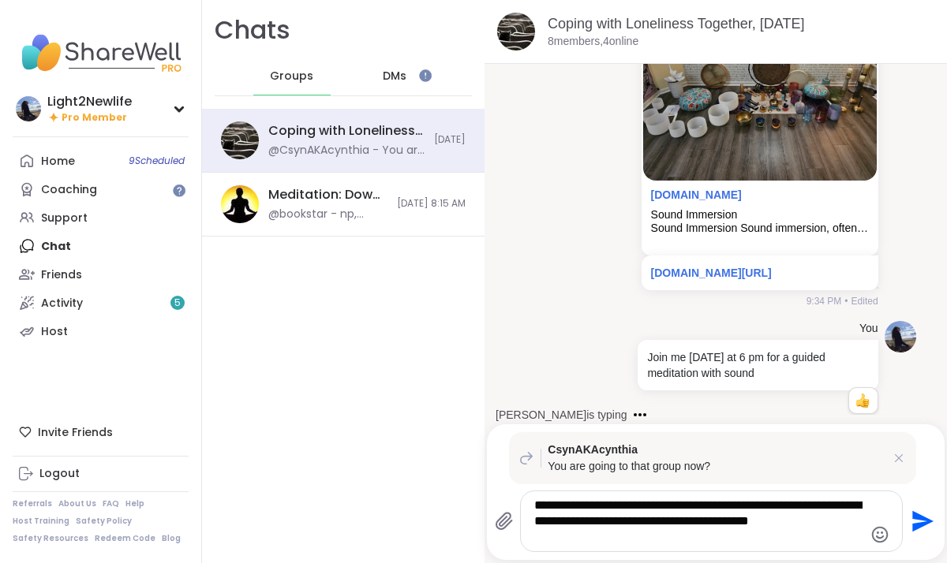
type textarea "**********"
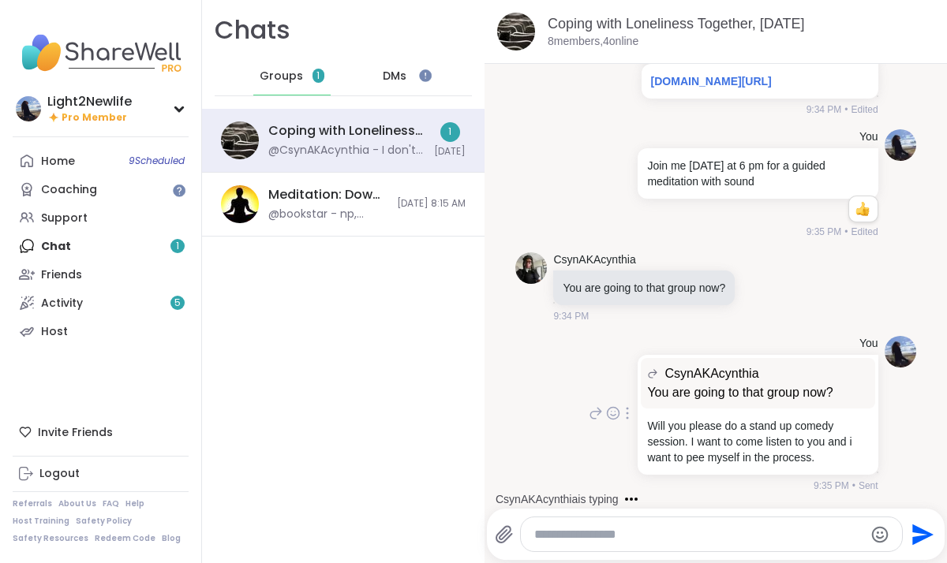
scroll to position [3814, 0]
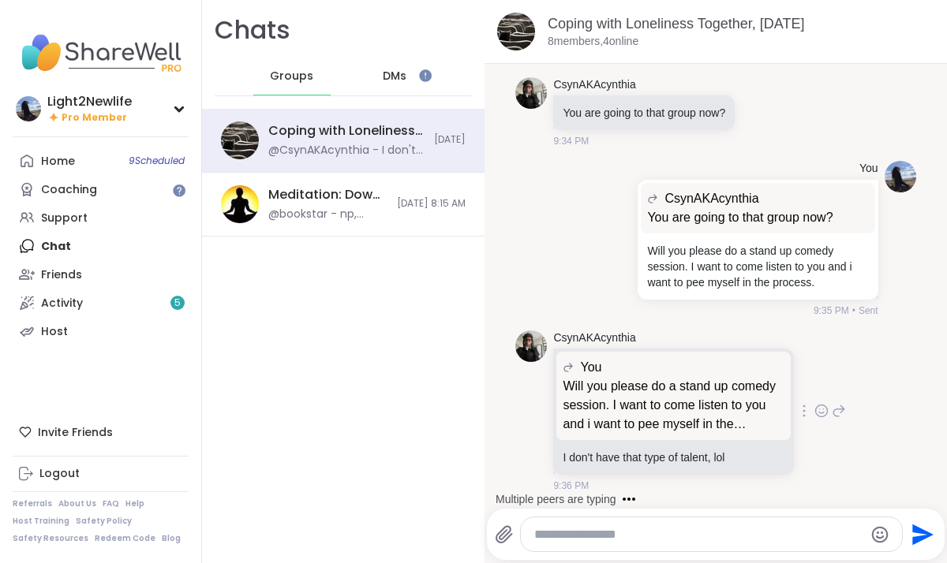
click at [836, 412] on icon at bounding box center [839, 411] width 14 height 19
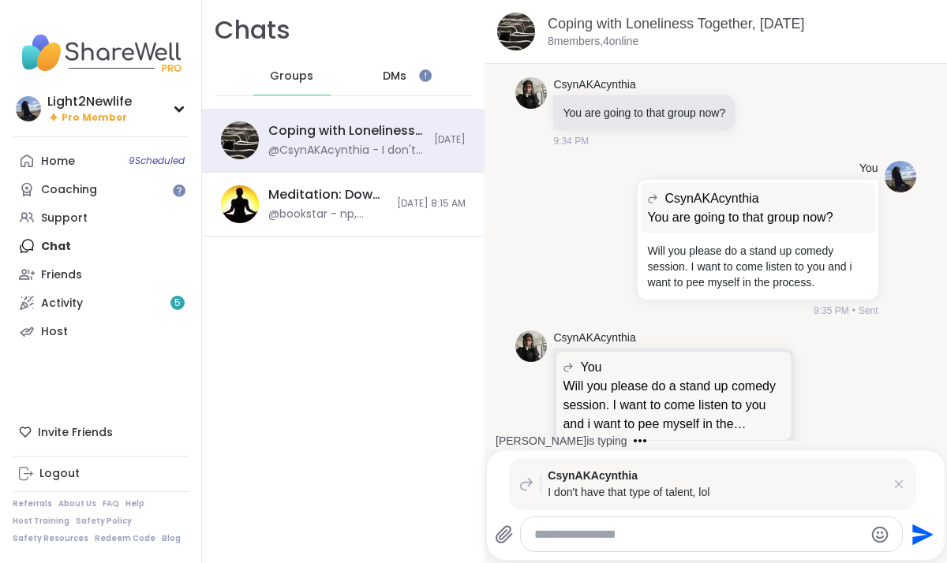
click at [589, 529] on textarea "Type your message" at bounding box center [698, 535] width 328 height 16
type textarea "**********"
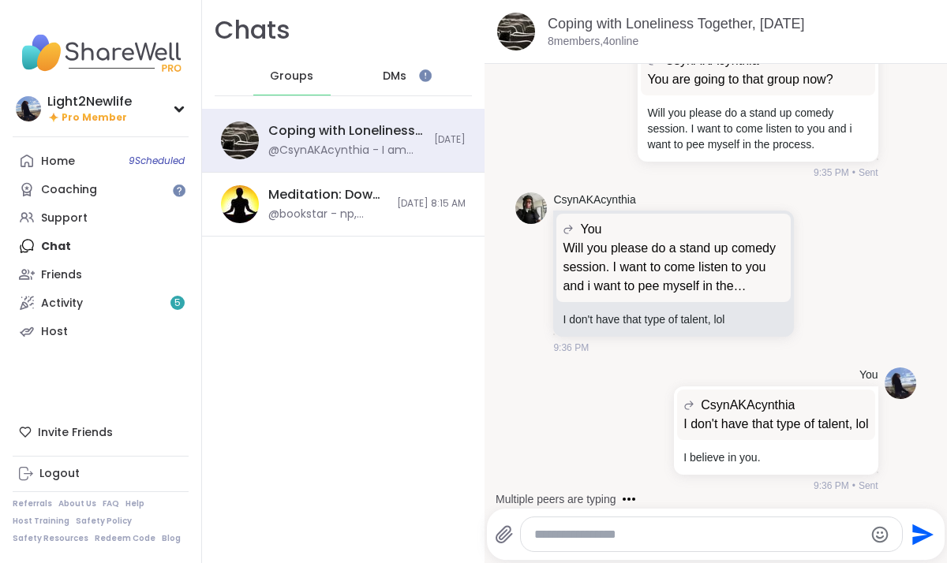
scroll to position [4036, 0]
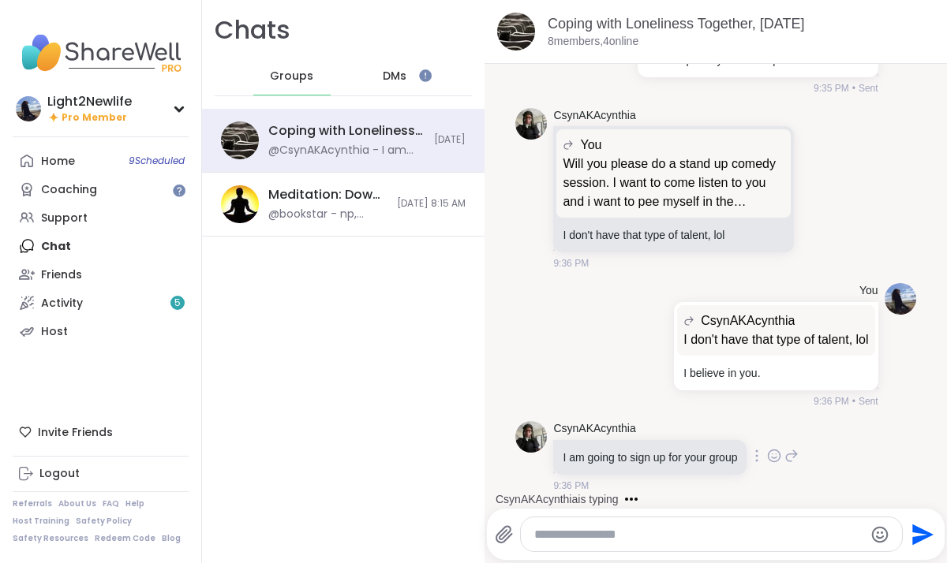
click at [781, 460] on icon at bounding box center [774, 456] width 14 height 16
click at [655, 432] on div "Select Reaction: Heart" at bounding box center [649, 431] width 14 height 14
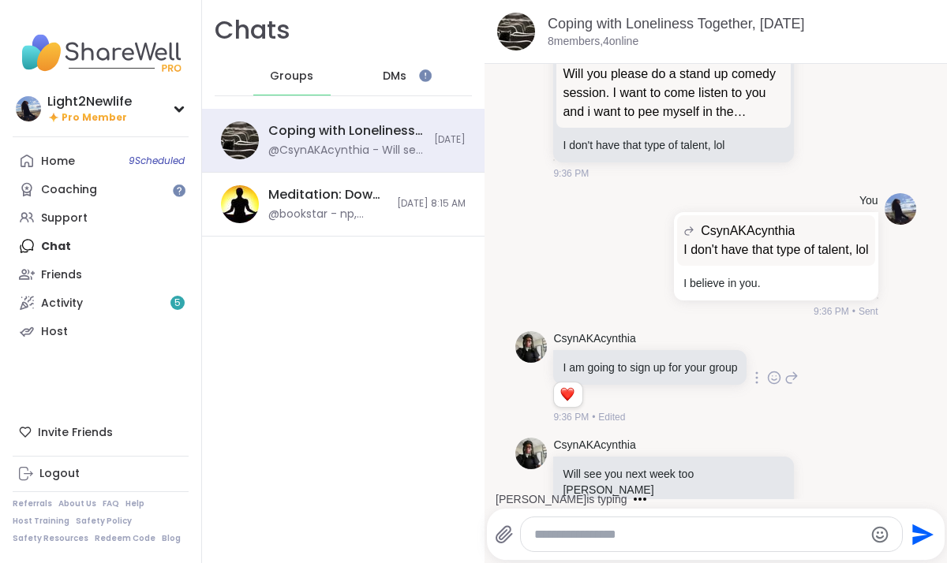
scroll to position [4143, 0]
